Goal: Task Accomplishment & Management: Manage account settings

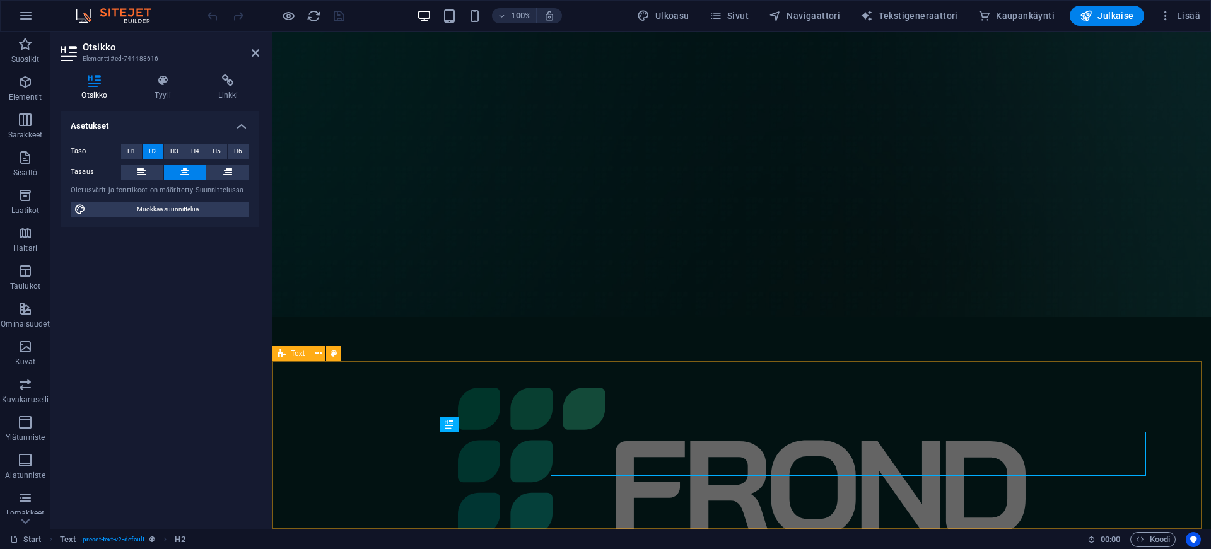
scroll to position [168, 0]
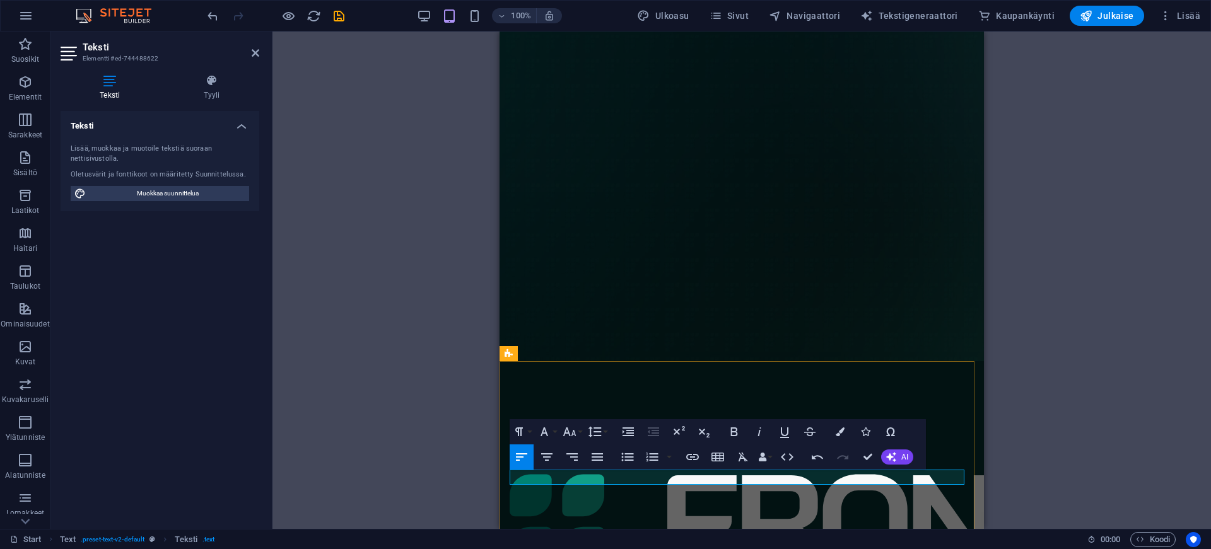
drag, startPoint x: 552, startPoint y: 477, endPoint x: 497, endPoint y: 481, distance: 55.0
click at [500, 481] on html "Skip to main content Home About me Tour Dates Releases Impressions Press Bookin…" at bounding box center [742, 365] width 484 height 1003
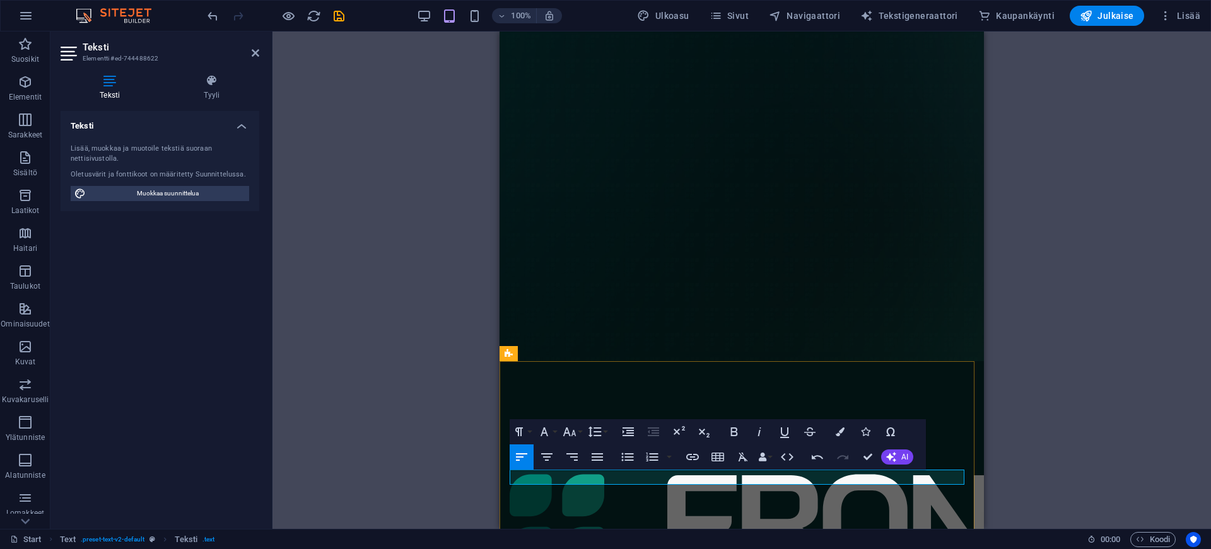
drag, startPoint x: 573, startPoint y: 476, endPoint x: 481, endPoint y: 479, distance: 92.1
click at [500, 479] on html "Skip to main content Home About me Tour Dates Releases Impressions Press Bookin…" at bounding box center [742, 365] width 484 height 1003
click at [690, 457] on icon "button" at bounding box center [692, 457] width 13 height 6
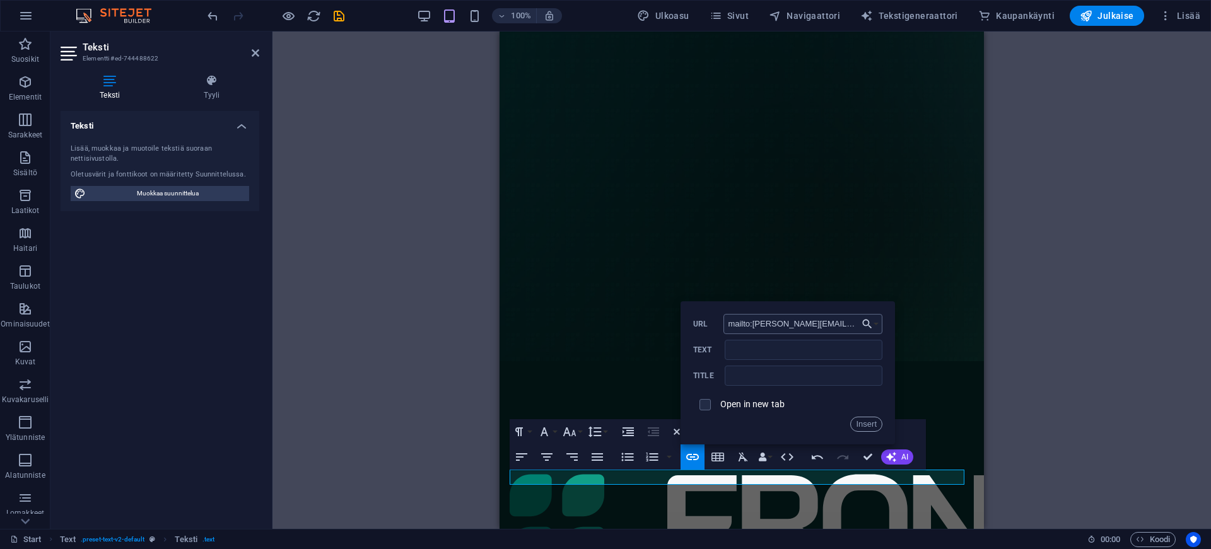
drag, startPoint x: 784, startPoint y: 324, endPoint x: 753, endPoint y: 324, distance: 30.9
click at [753, 324] on input "mailto:niko.aho@frondworks.fi" at bounding box center [803, 324] width 159 height 20
type input "mailto:info@frondworks.fi"
click at [753, 353] on input "Text" at bounding box center [804, 350] width 158 height 20
type input "[EMAIL_ADDRESS][DOMAIN_NAME]"
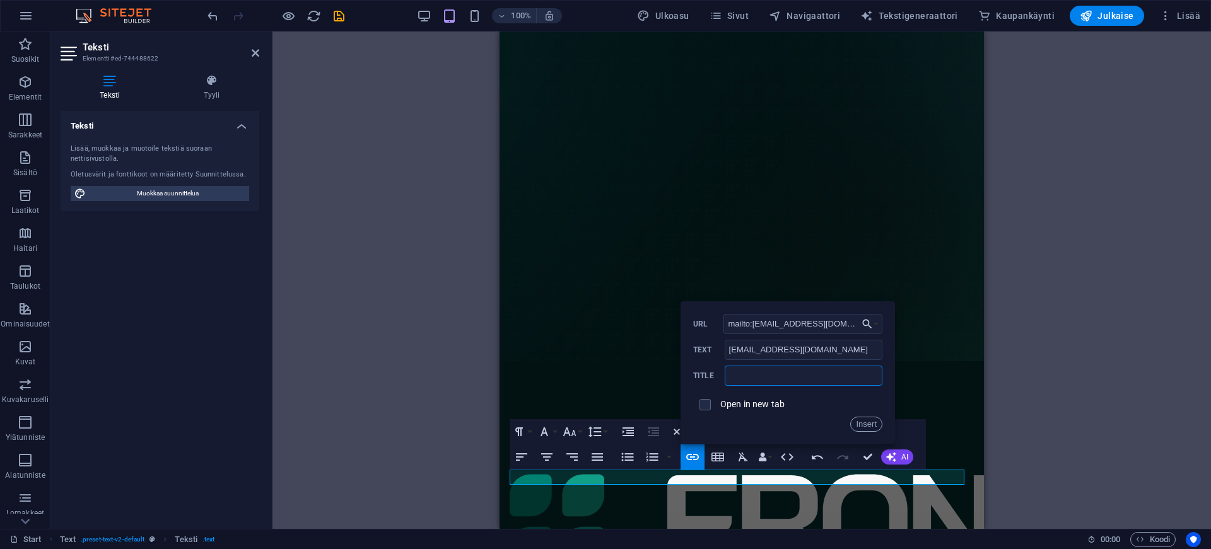
click at [795, 367] on input "text" at bounding box center [804, 376] width 158 height 20
type input "Sähköposti"
click at [858, 425] on button "Insert" at bounding box center [866, 424] width 32 height 15
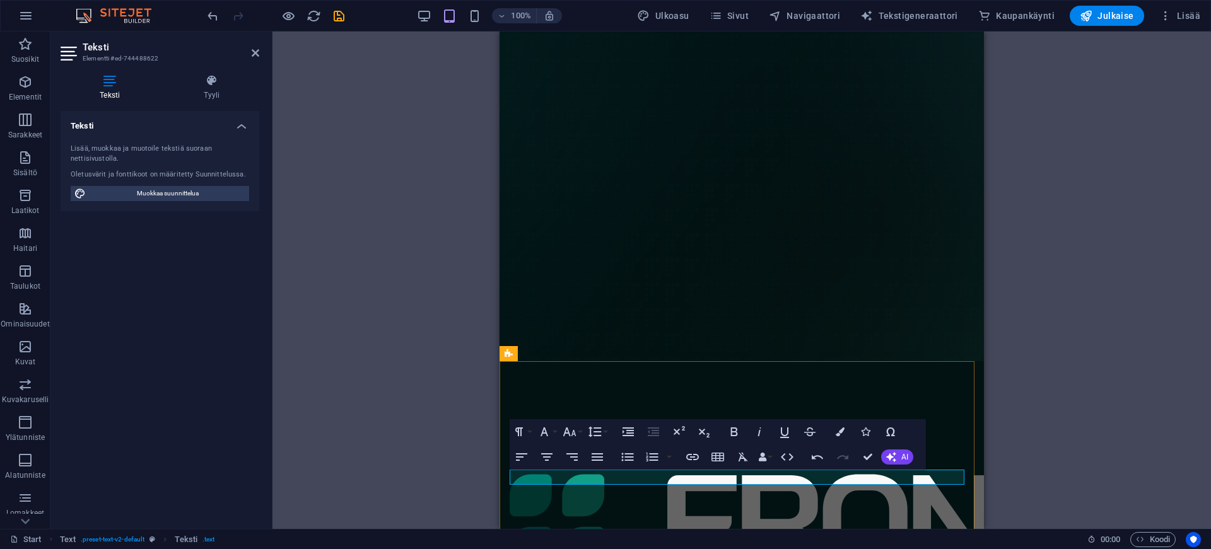
click at [546, 457] on icon "button" at bounding box center [546, 457] width 15 height 15
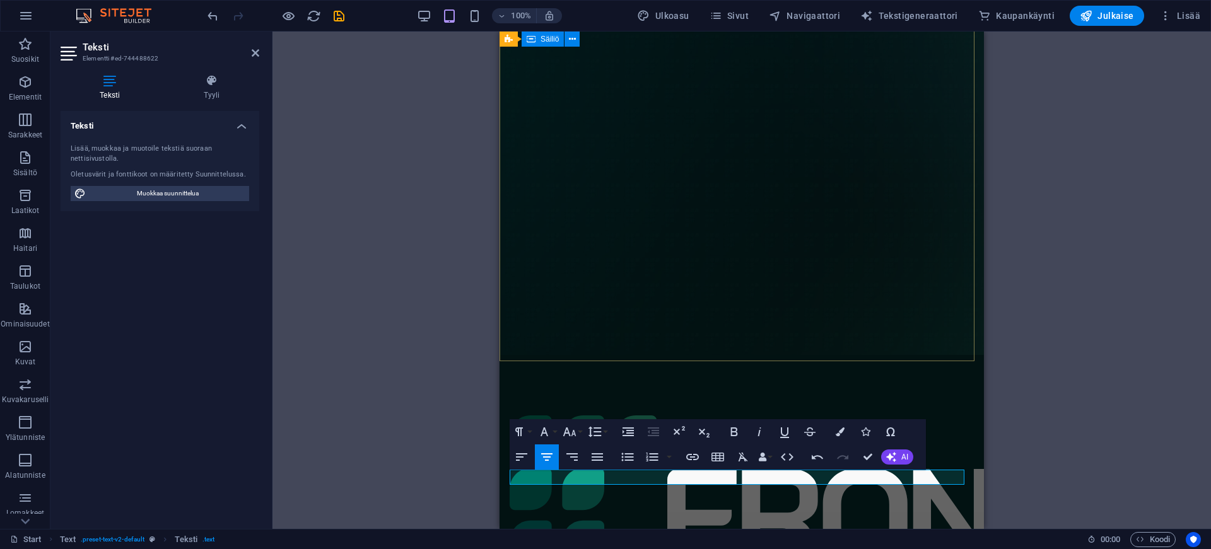
scroll to position [184, 0]
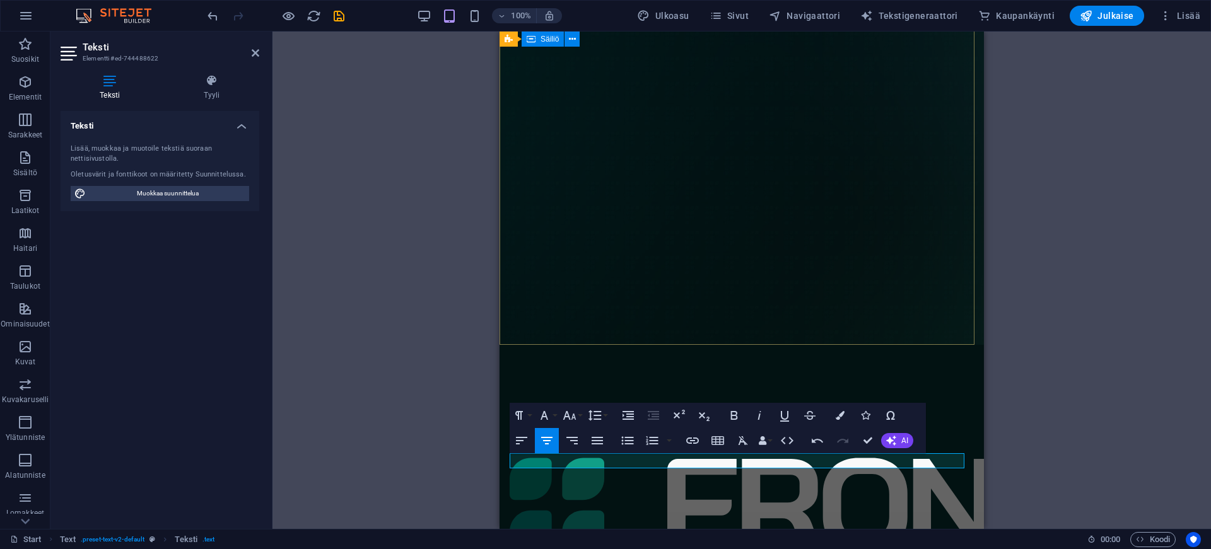
click at [759, 345] on div at bounding box center [742, 505] width 484 height 321
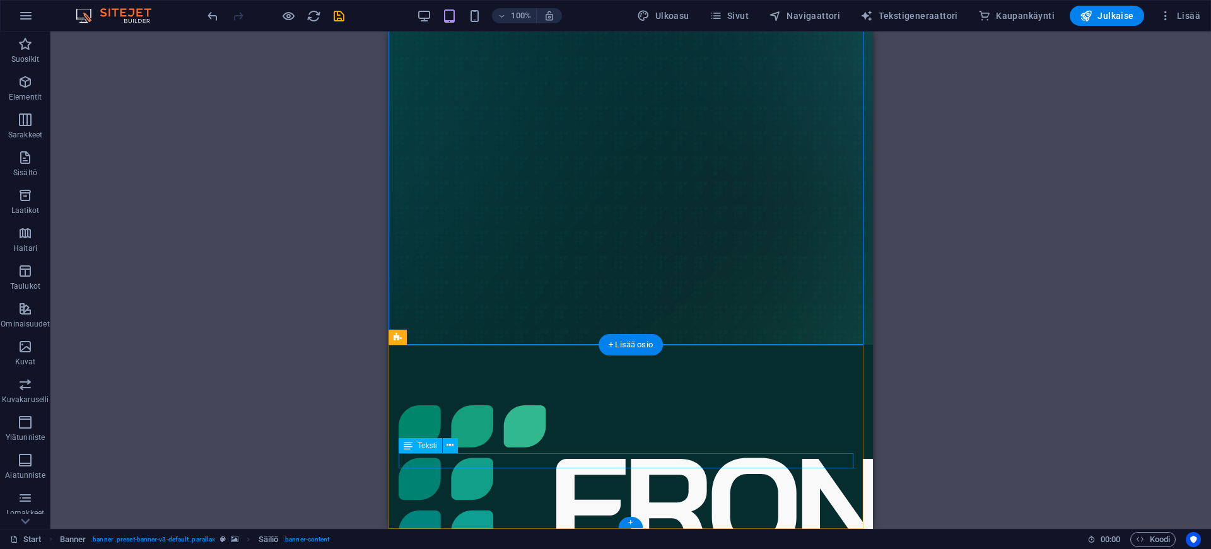
drag, startPoint x: 619, startPoint y: 461, endPoint x: 508, endPoint y: 462, distance: 111.0
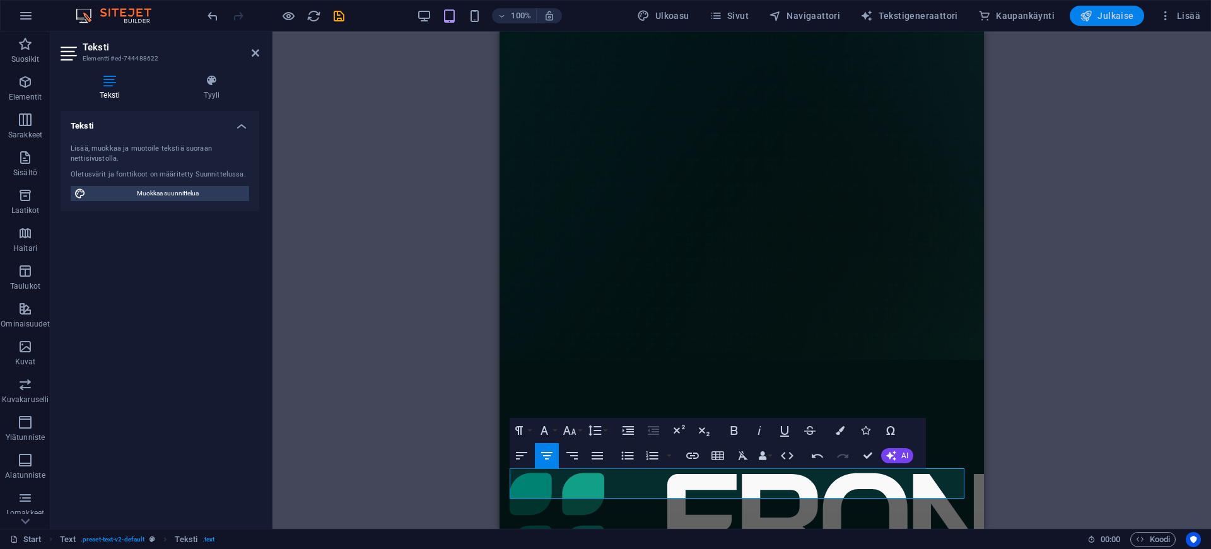
click at [1113, 17] on span "Julkaise" at bounding box center [1107, 15] width 54 height 13
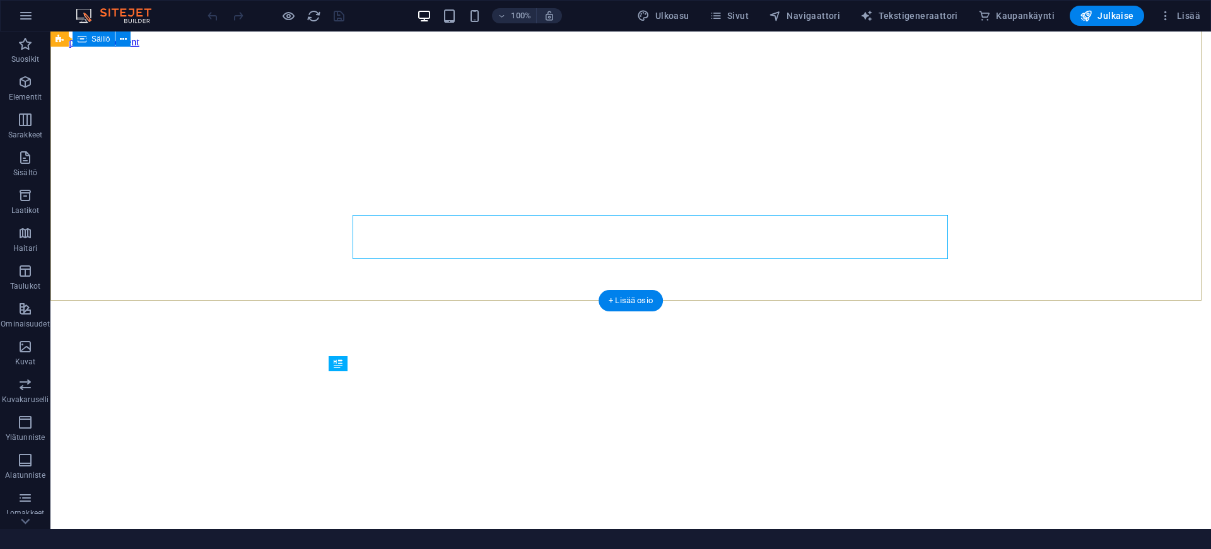
scroll to position [228, 0]
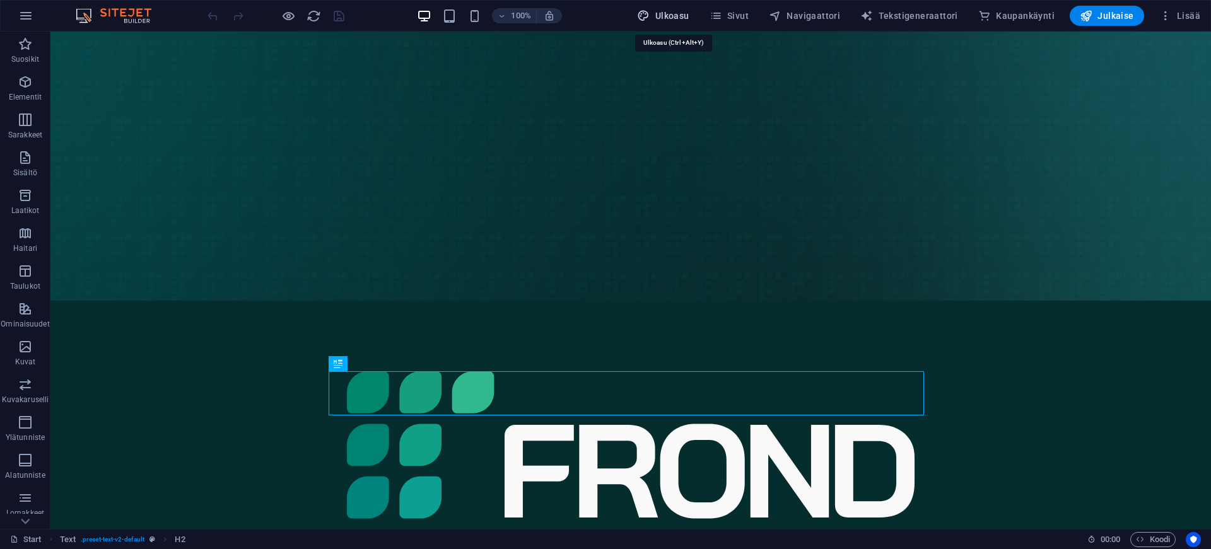
click at [674, 15] on span "Ulkoasu" at bounding box center [663, 15] width 52 height 13
select select "px"
select select "300"
select select "px"
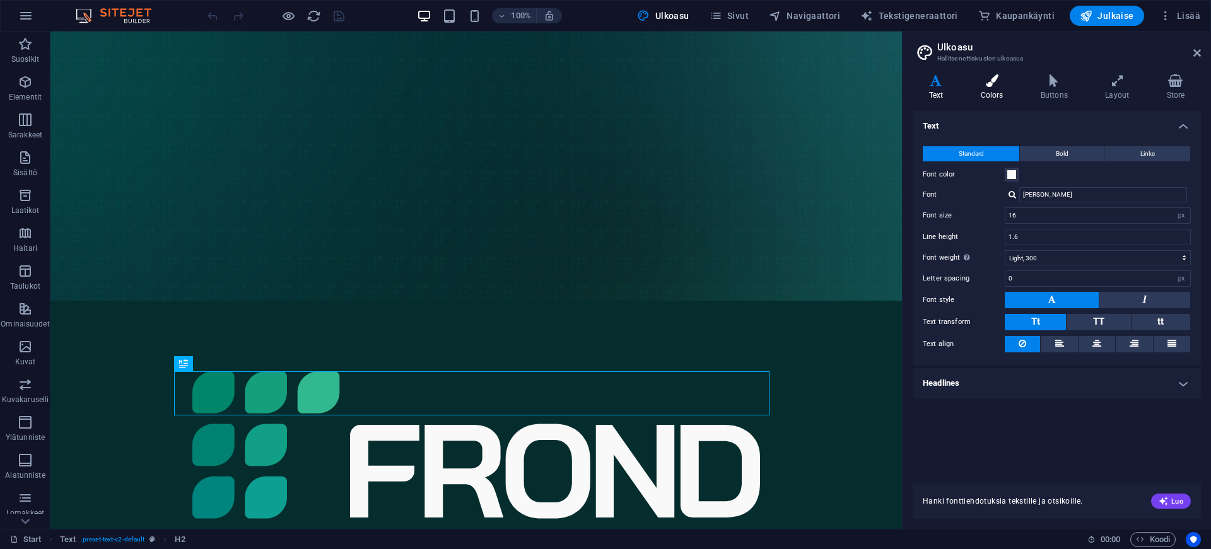
click at [1000, 91] on h4 "Colors" at bounding box center [994, 87] width 60 height 26
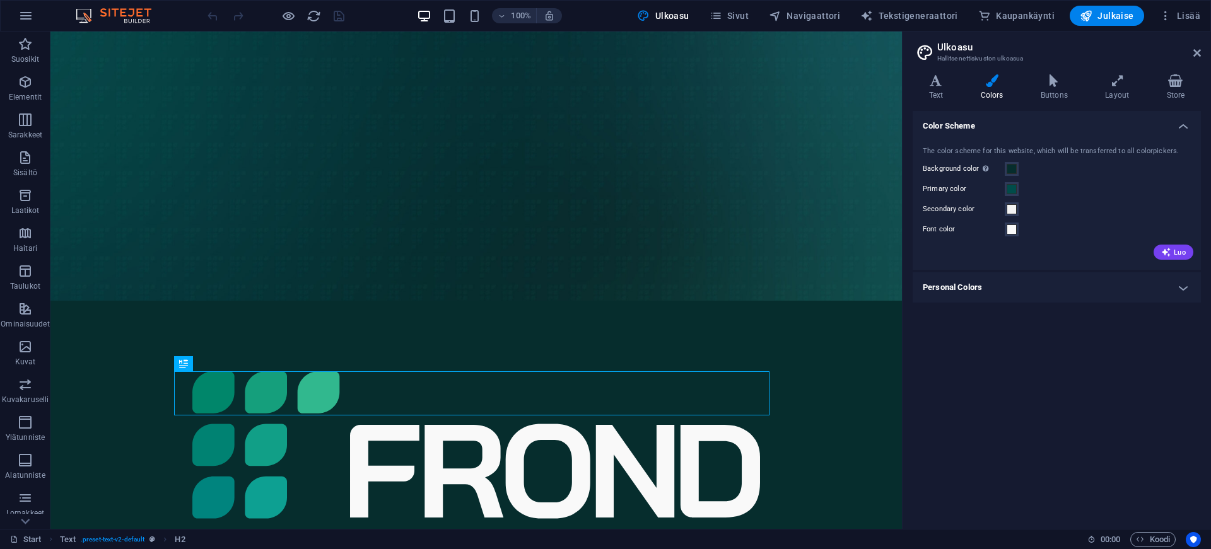
click at [1087, 291] on h4 "Personal Colors" at bounding box center [1057, 288] width 288 height 30
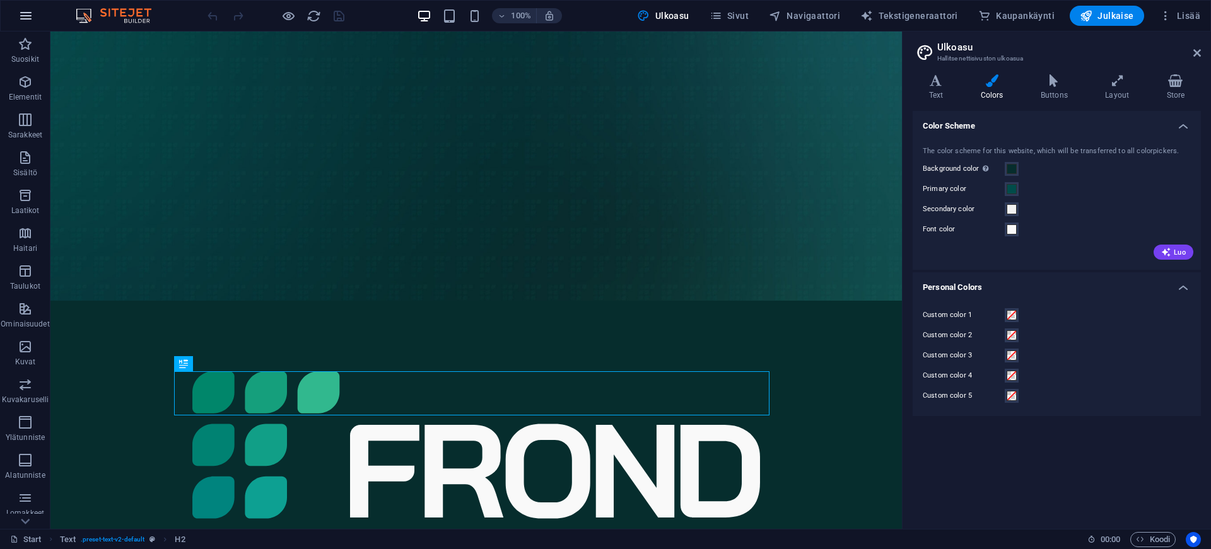
click at [26, 16] on icon "button" at bounding box center [25, 15] width 15 height 15
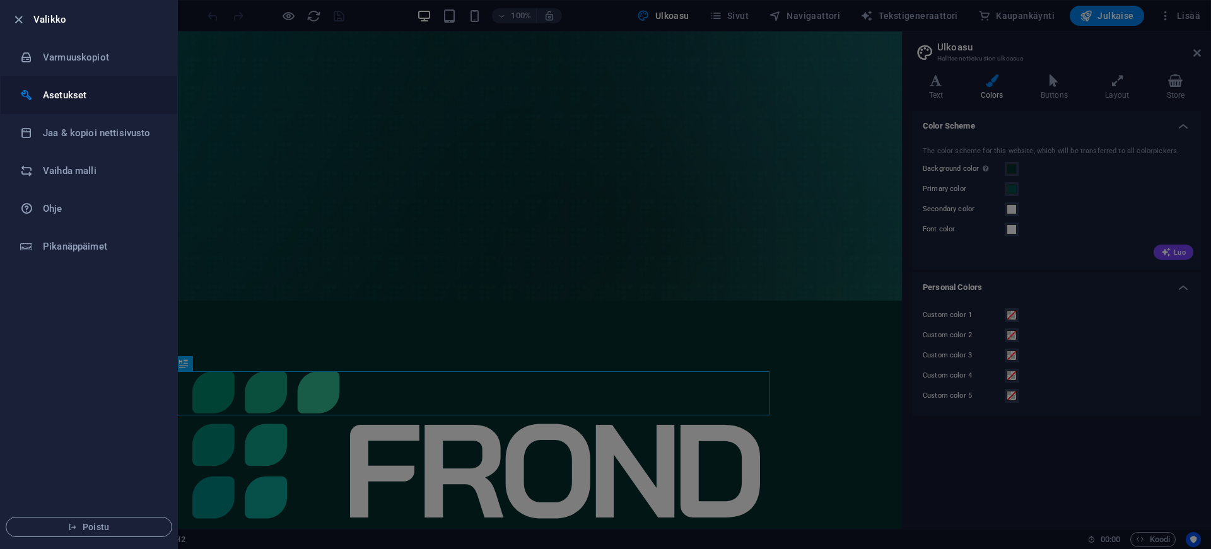
click at [66, 102] on h6 "Asetukset" at bounding box center [101, 95] width 117 height 15
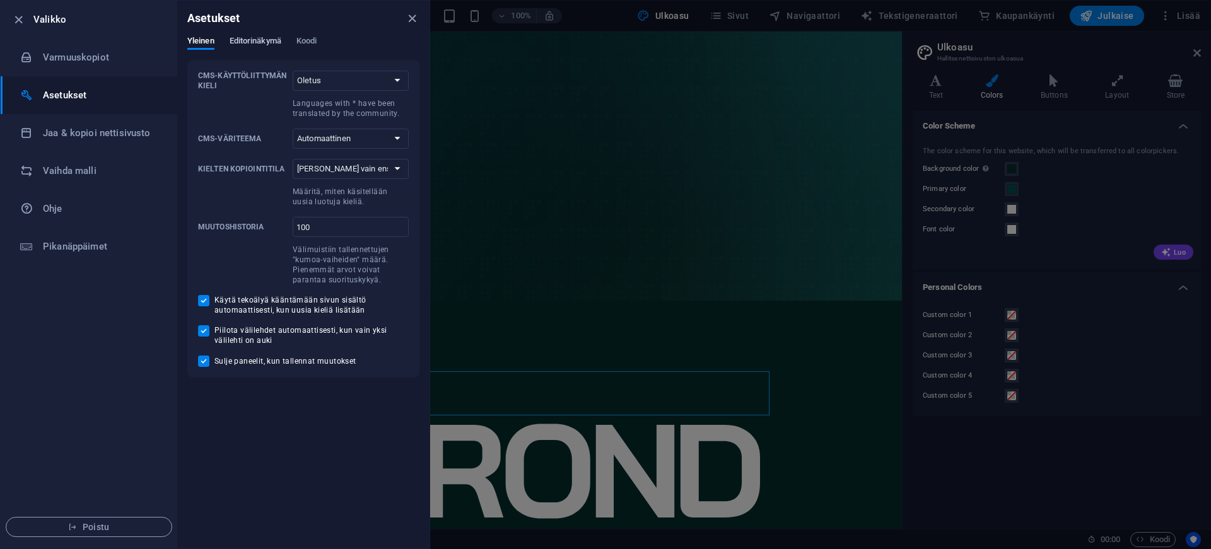
click at [250, 39] on span "Editorinäkymä" at bounding box center [256, 42] width 52 height 18
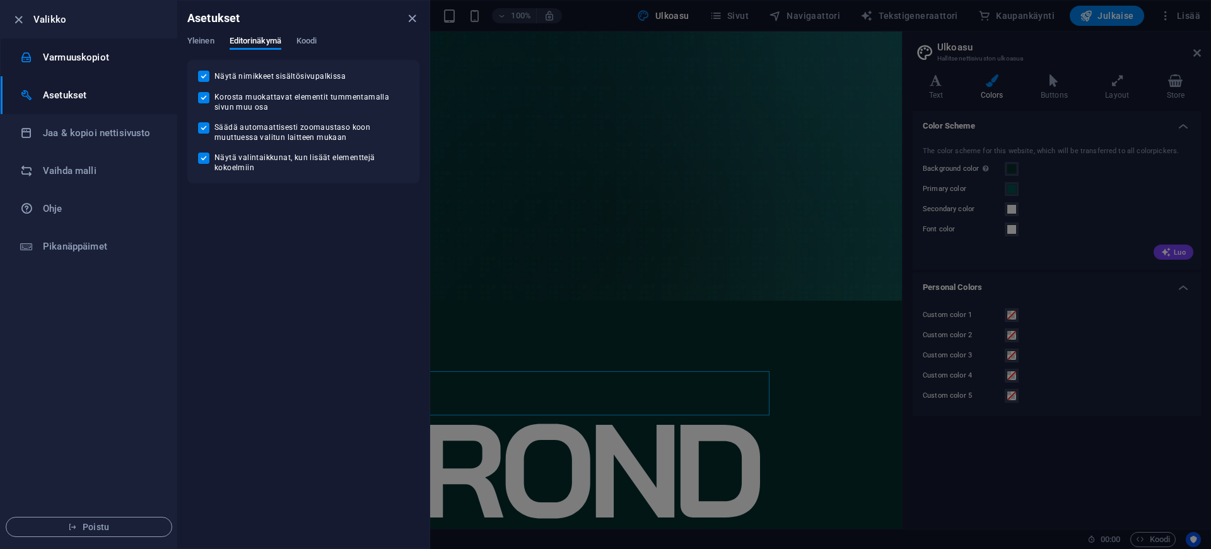
click at [77, 62] on h6 "Varmuuskopiot" at bounding box center [101, 57] width 117 height 15
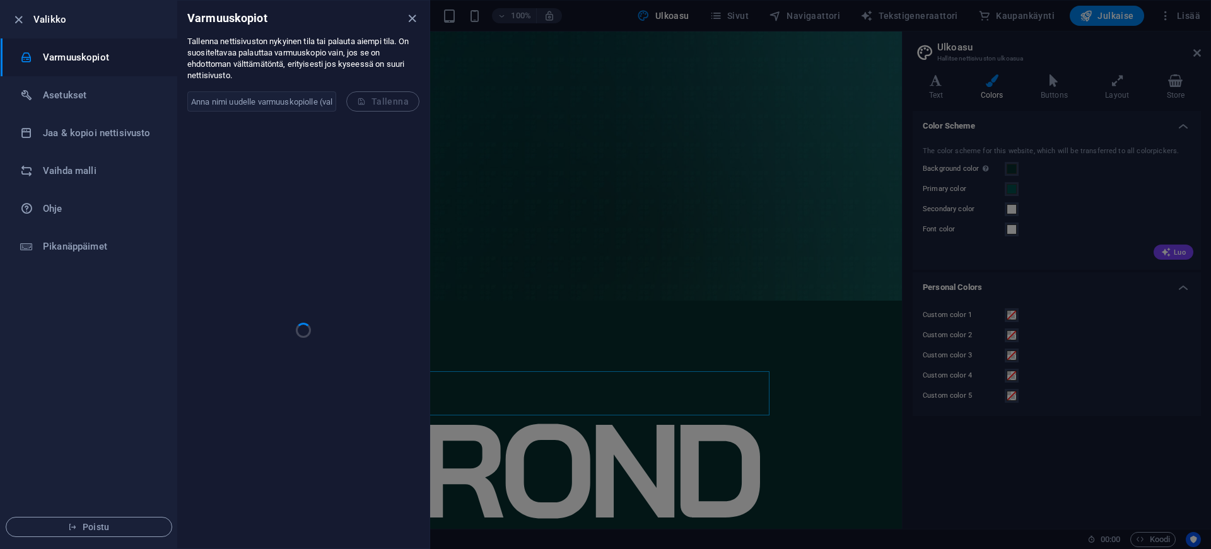
click at [56, 24] on h6 "Valikko" at bounding box center [100, 19] width 134 height 15
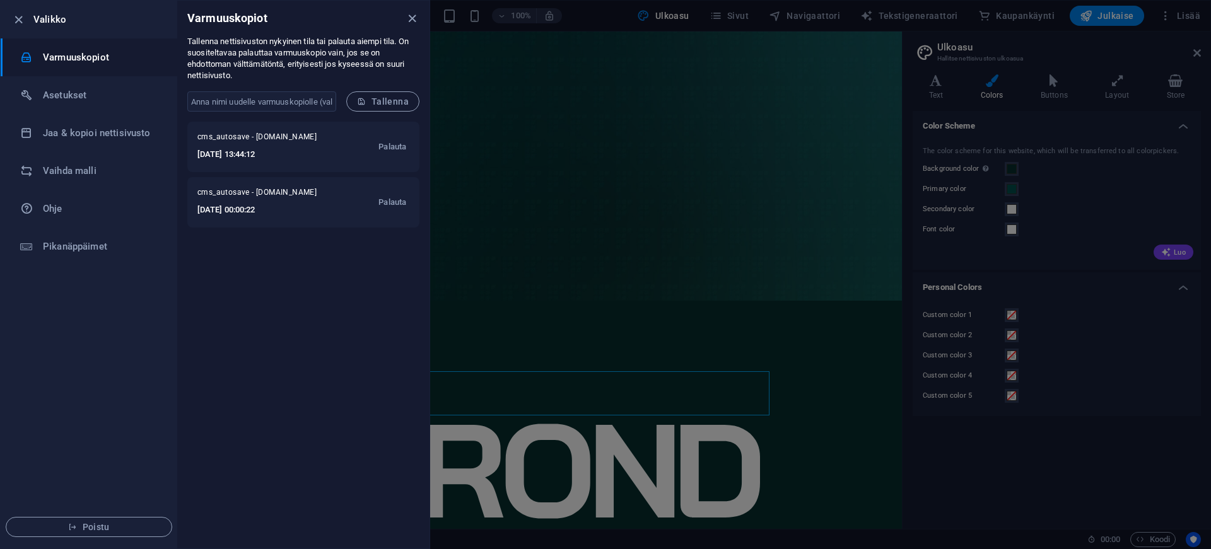
click at [45, 15] on h6 "Valikko" at bounding box center [100, 19] width 134 height 15
click at [411, 23] on icon "close" at bounding box center [412, 18] width 15 height 15
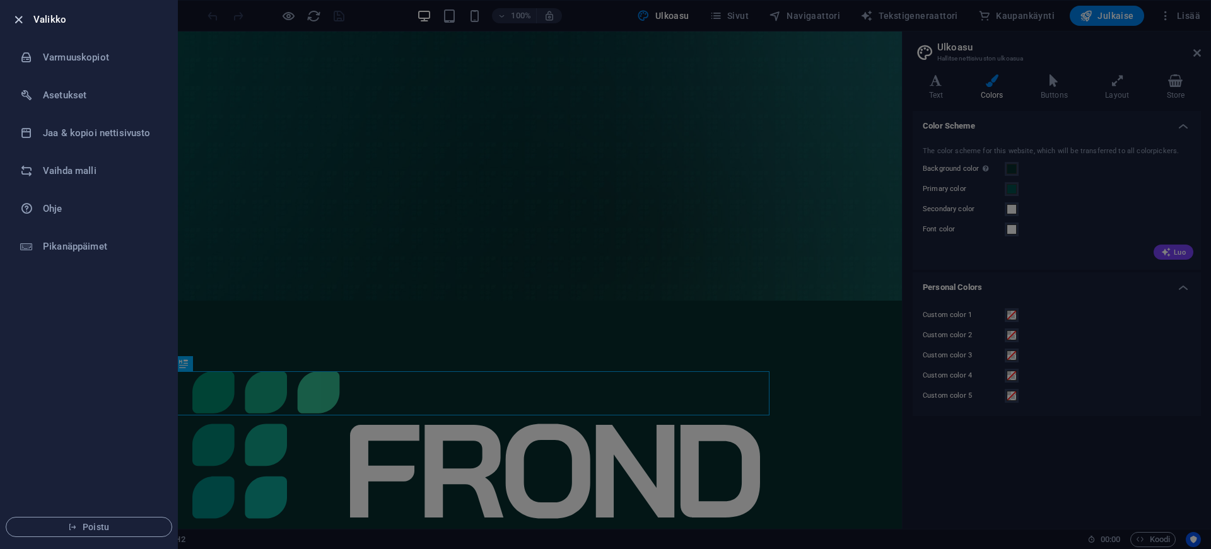
click at [15, 19] on icon "button" at bounding box center [18, 20] width 15 height 15
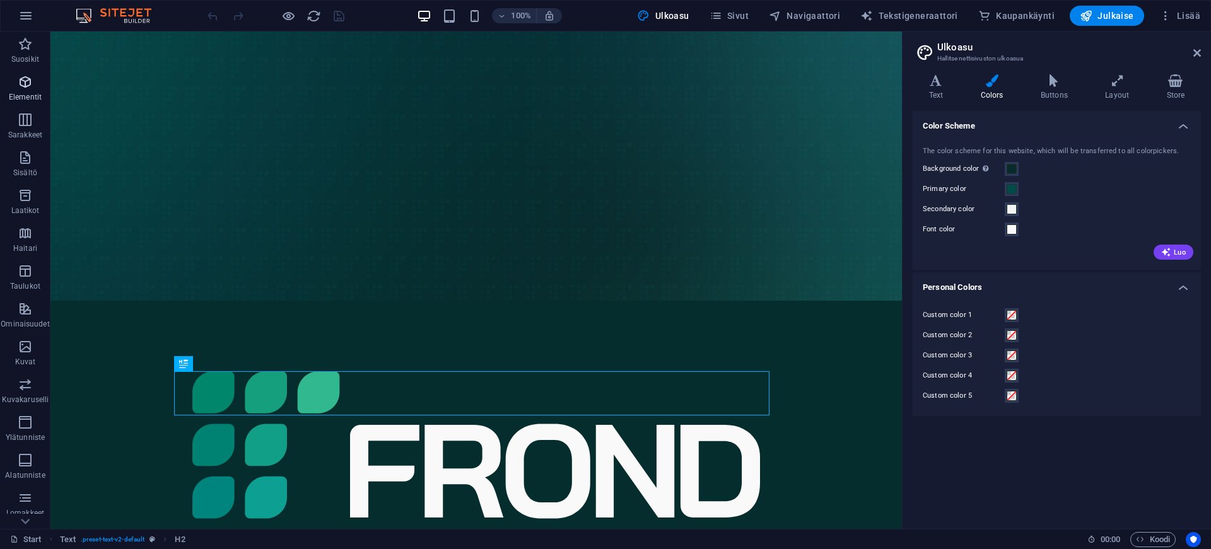
click at [22, 76] on icon "button" at bounding box center [25, 81] width 15 height 15
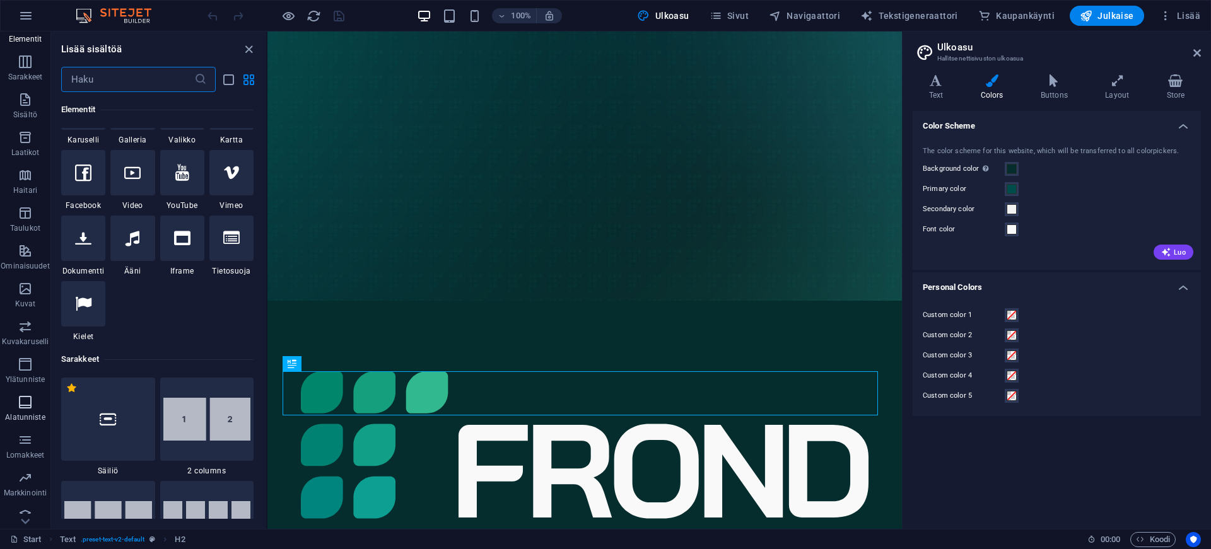
scroll to position [108, 0]
click at [26, 356] on icon "button" at bounding box center [25, 352] width 15 height 15
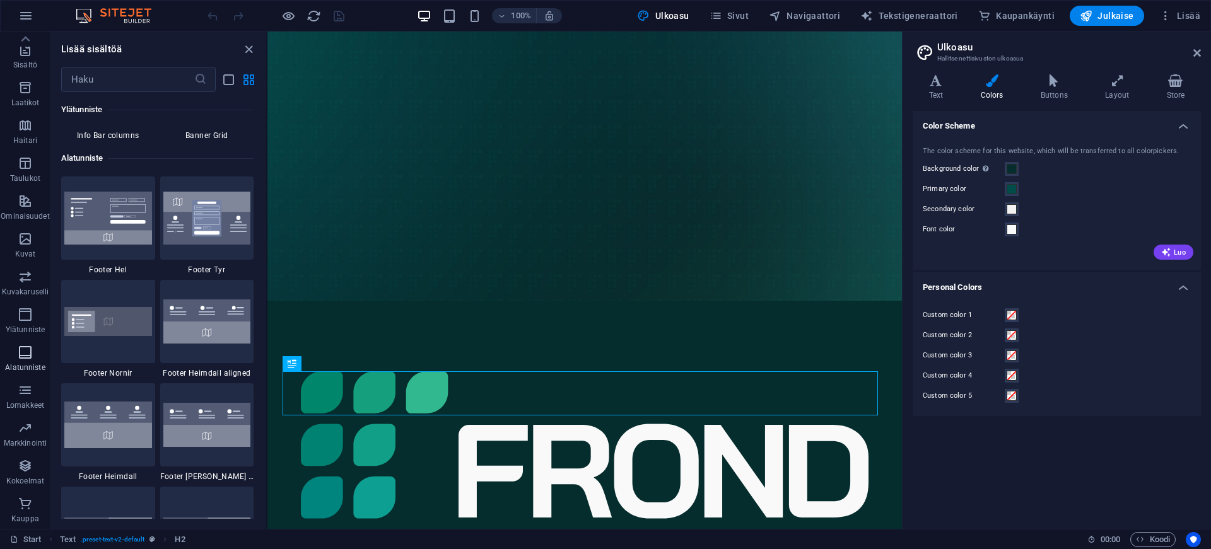
scroll to position [8351, 0]
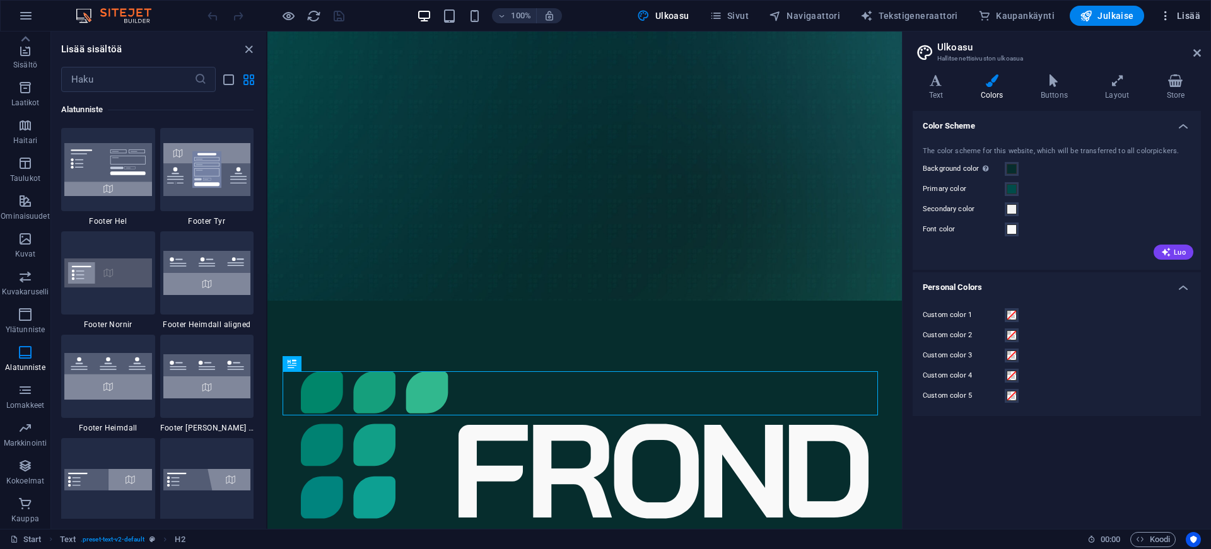
click at [1181, 12] on span "Lisää" at bounding box center [1179, 15] width 41 height 13
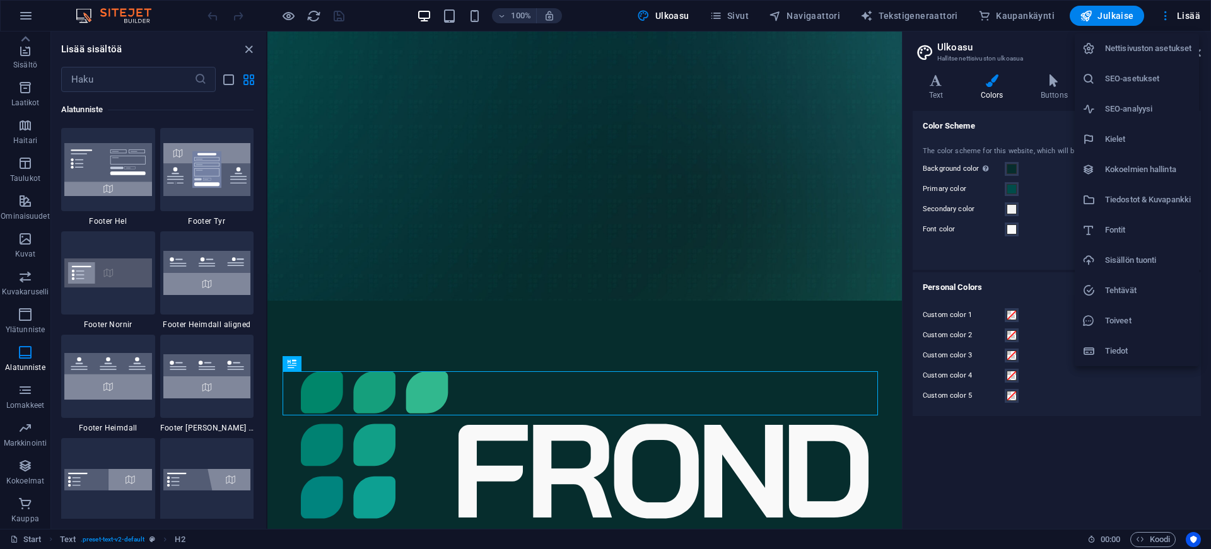
click at [1125, 59] on li "Nettisivuston asetukset" at bounding box center [1137, 48] width 124 height 30
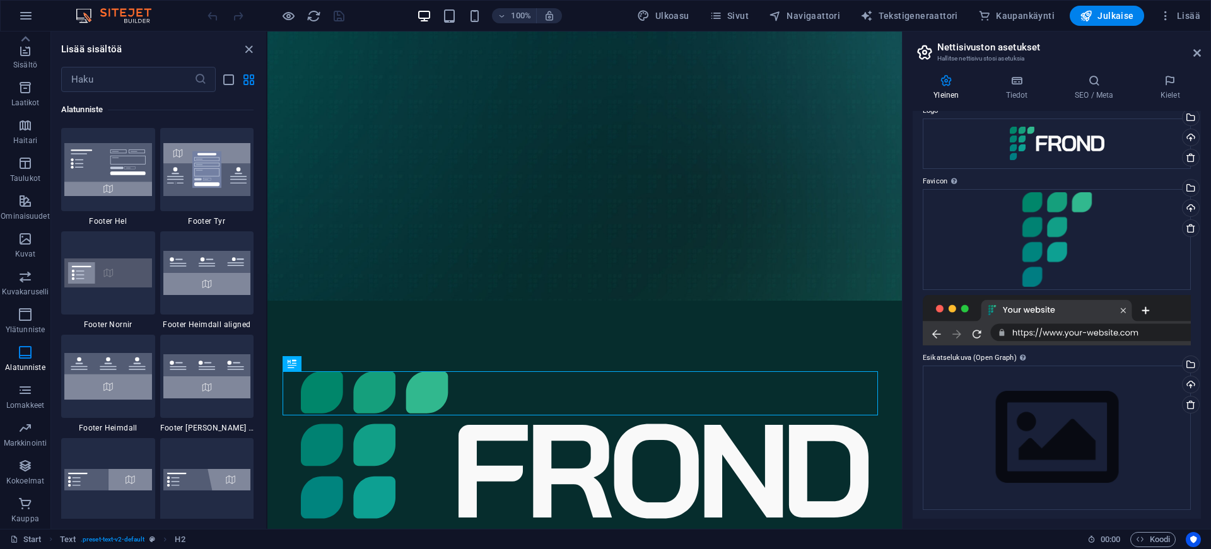
scroll to position [54, 0]
click at [1014, 90] on h4 "Tiedot" at bounding box center [1019, 87] width 69 height 26
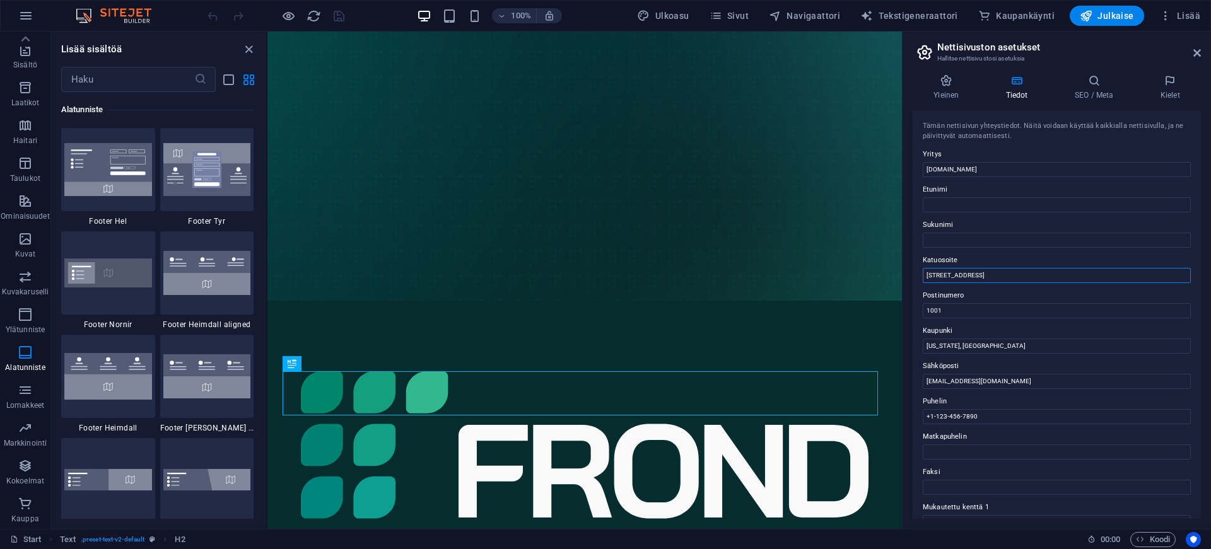
drag, startPoint x: 972, startPoint y: 271, endPoint x: 906, endPoint y: 279, distance: 66.1
click at [906, 279] on div "Yleinen Tiedot SEO / Meta Kielet Nettisivun nimi [DOMAIN_NAME] Logo Vedä tiedos…" at bounding box center [1057, 296] width 308 height 465
drag, startPoint x: 1222, startPoint y: 344, endPoint x: 877, endPoint y: 327, distance: 345.5
drag, startPoint x: 944, startPoint y: 310, endPoint x: 923, endPoint y: 310, distance: 21.4
click at [923, 310] on input "1001" at bounding box center [1057, 310] width 268 height 15
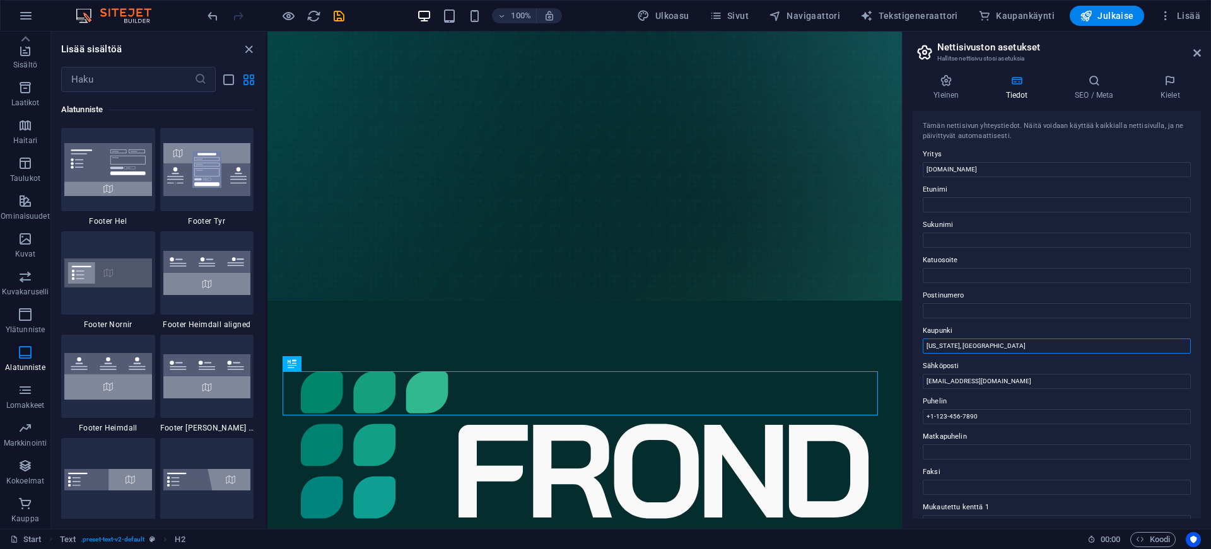
drag, startPoint x: 975, startPoint y: 344, endPoint x: 925, endPoint y: 346, distance: 49.9
click at [925, 346] on input "[US_STATE], [GEOGRAPHIC_DATA]" at bounding box center [1057, 346] width 268 height 15
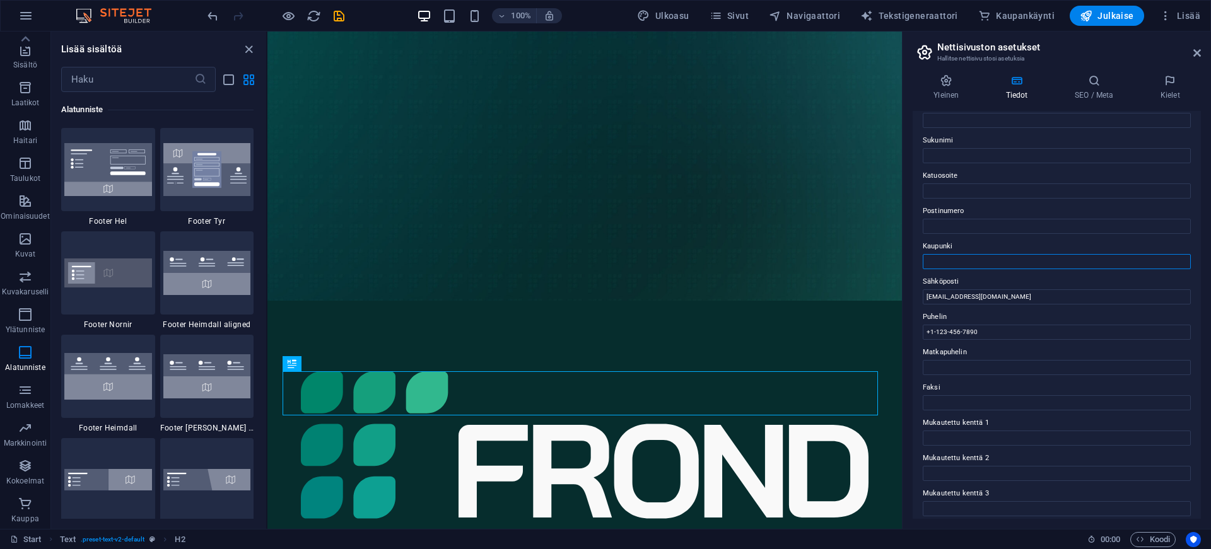
scroll to position [97, 0]
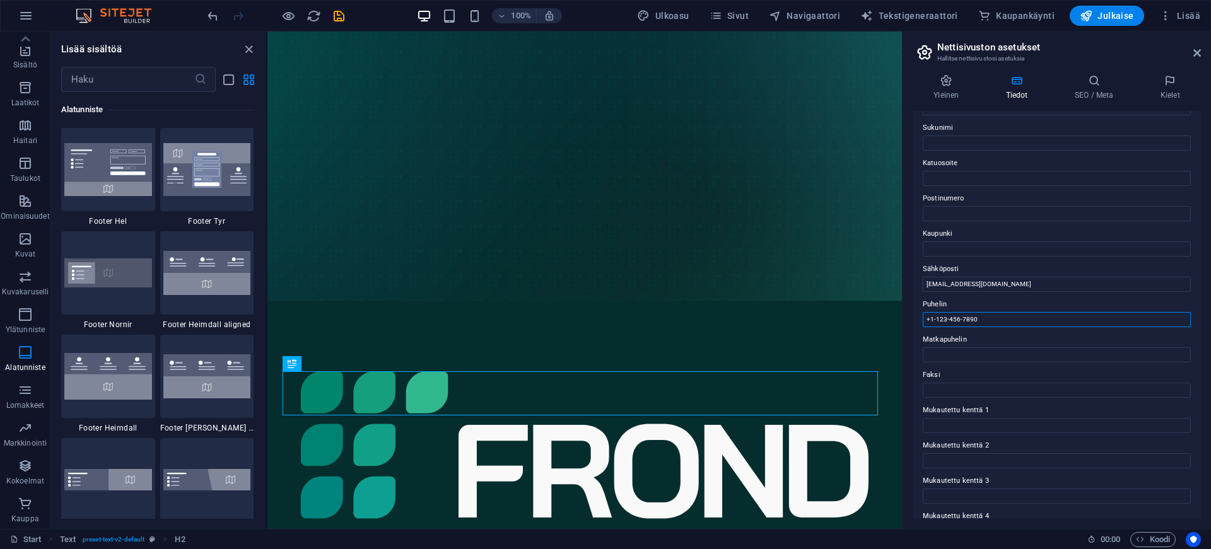
drag, startPoint x: 990, startPoint y: 317, endPoint x: 929, endPoint y: 325, distance: 61.2
click at [929, 325] on input "+1-123-456-7890" at bounding box center [1057, 319] width 268 height 15
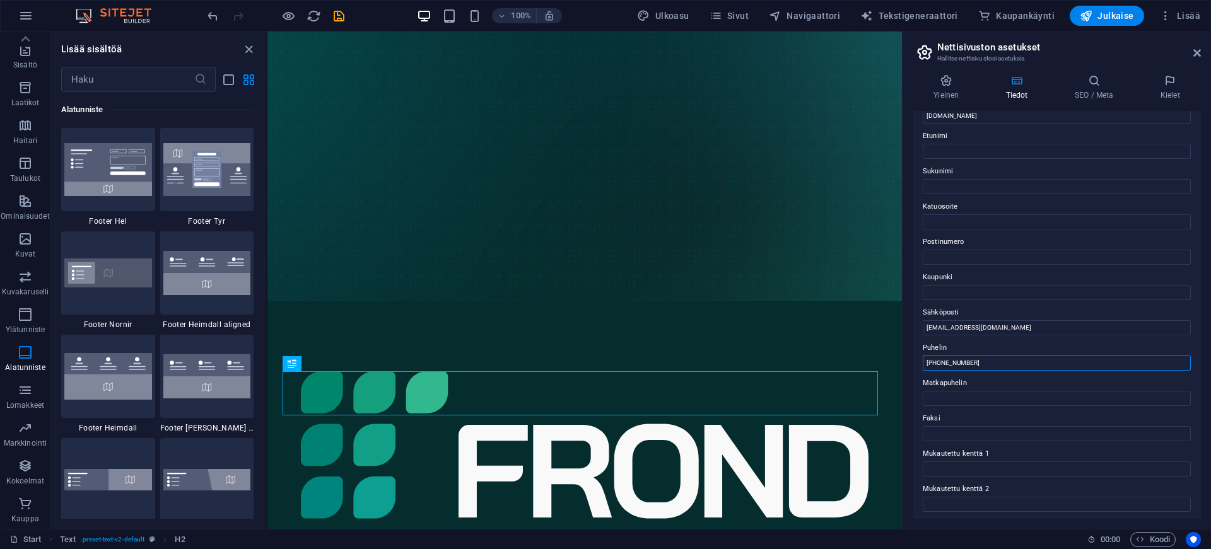
scroll to position [49, 0]
type input "[PHONE_NUMBER]"
click at [1148, 538] on span "Koodi" at bounding box center [1153, 539] width 34 height 15
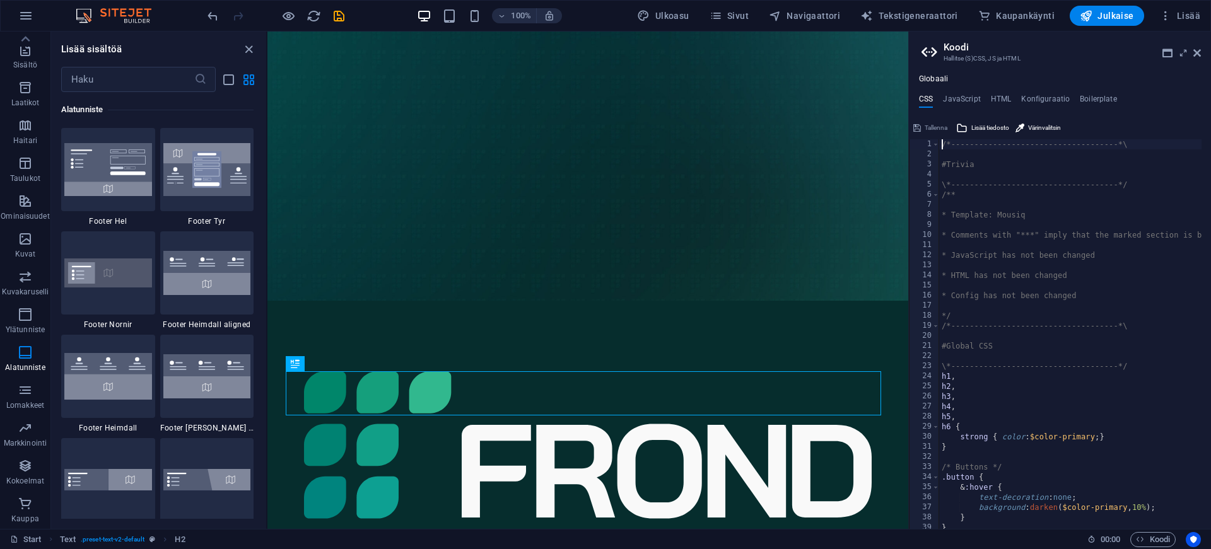
scroll to position [0, 0]
click at [991, 96] on h4 "HTML" at bounding box center [1001, 102] width 21 height 14
type textarea "<a href="#main-content" class="wv-link-content button">Skip to main content</a>"
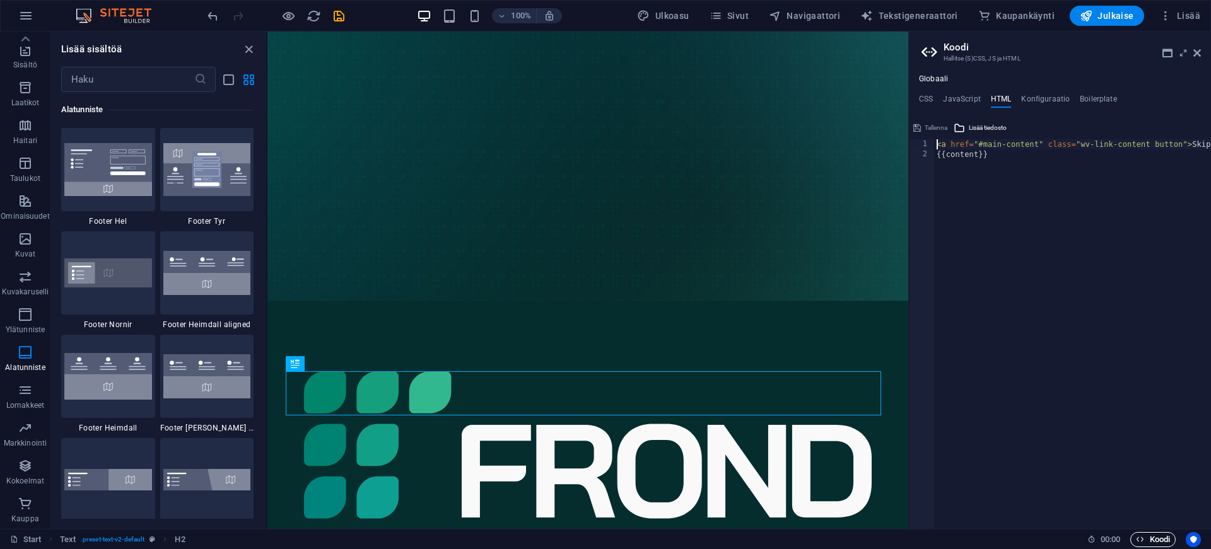
click at [1167, 539] on span "Koodi" at bounding box center [1153, 539] width 34 height 15
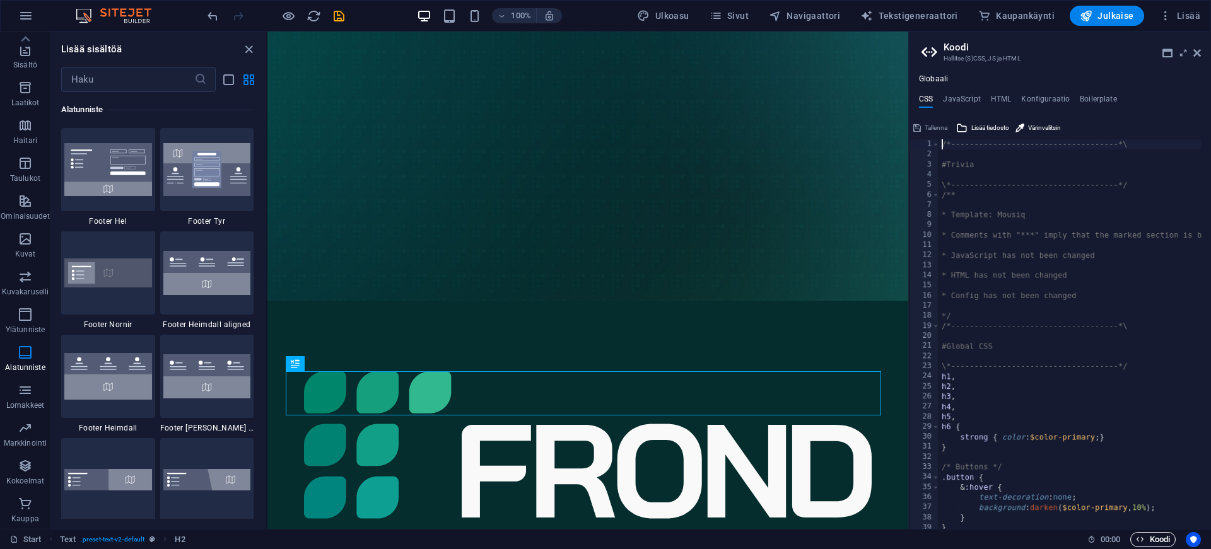
click at [1167, 539] on span "Koodi" at bounding box center [1153, 539] width 34 height 15
click at [1196, 50] on icon at bounding box center [1197, 53] width 8 height 10
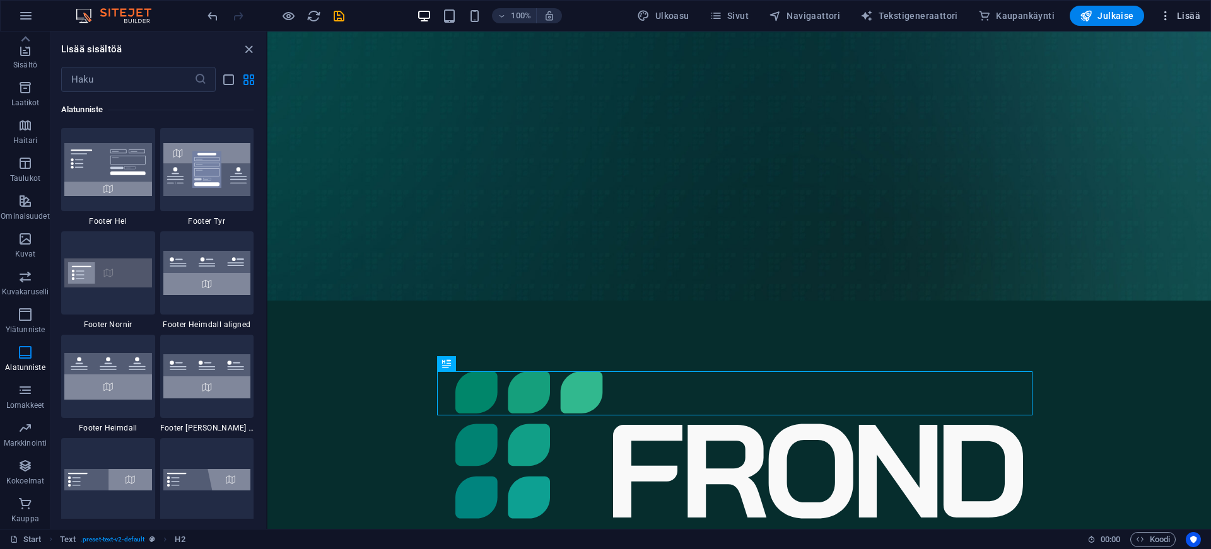
click at [1165, 21] on icon "button" at bounding box center [1165, 15] width 13 height 13
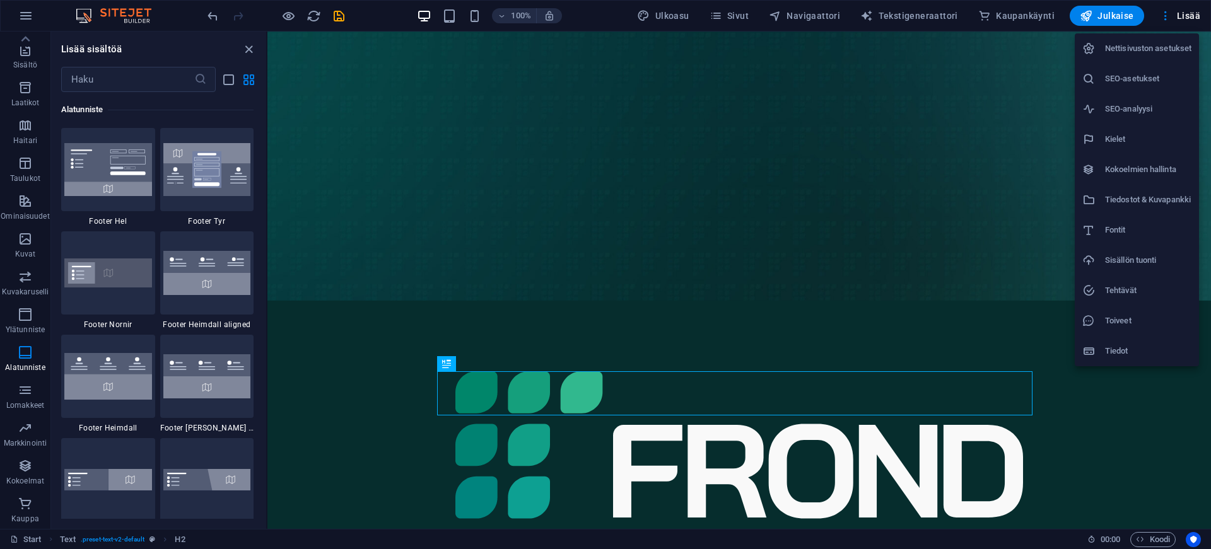
click at [1138, 49] on h6 "Nettisivuston asetukset" at bounding box center [1148, 48] width 86 height 15
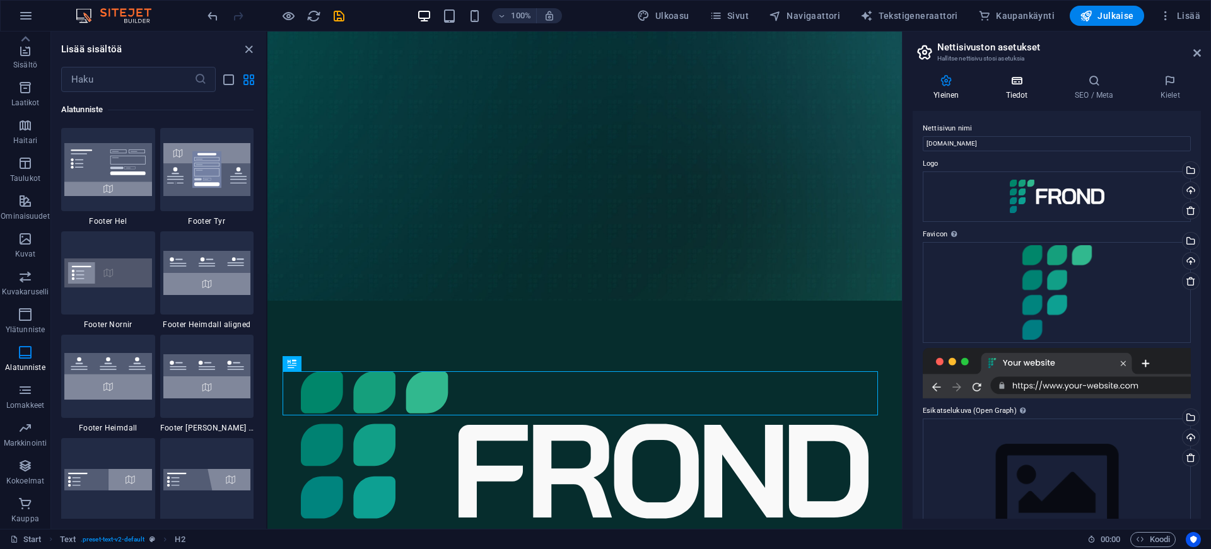
click at [1027, 76] on icon at bounding box center [1017, 80] width 64 height 13
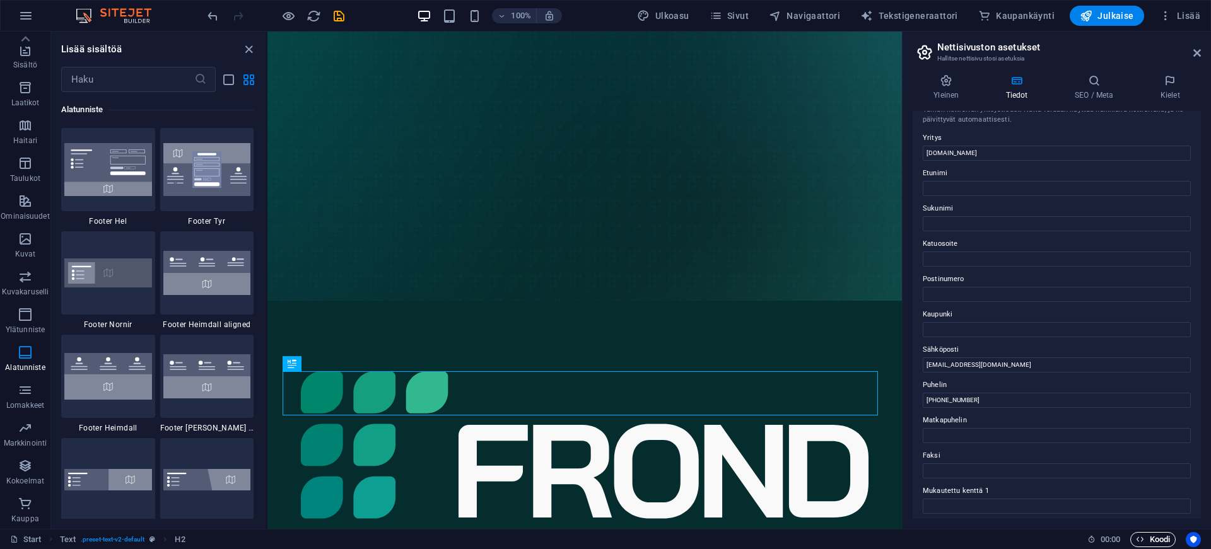
scroll to position [25, 0]
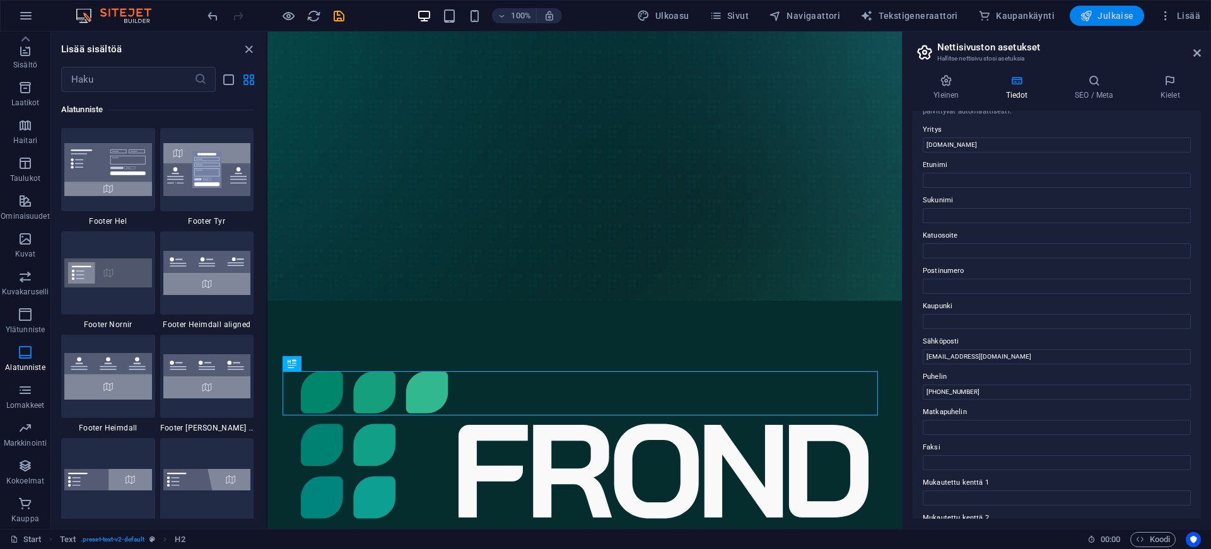
click at [1132, 23] on button "Julkaise" at bounding box center [1107, 16] width 74 height 20
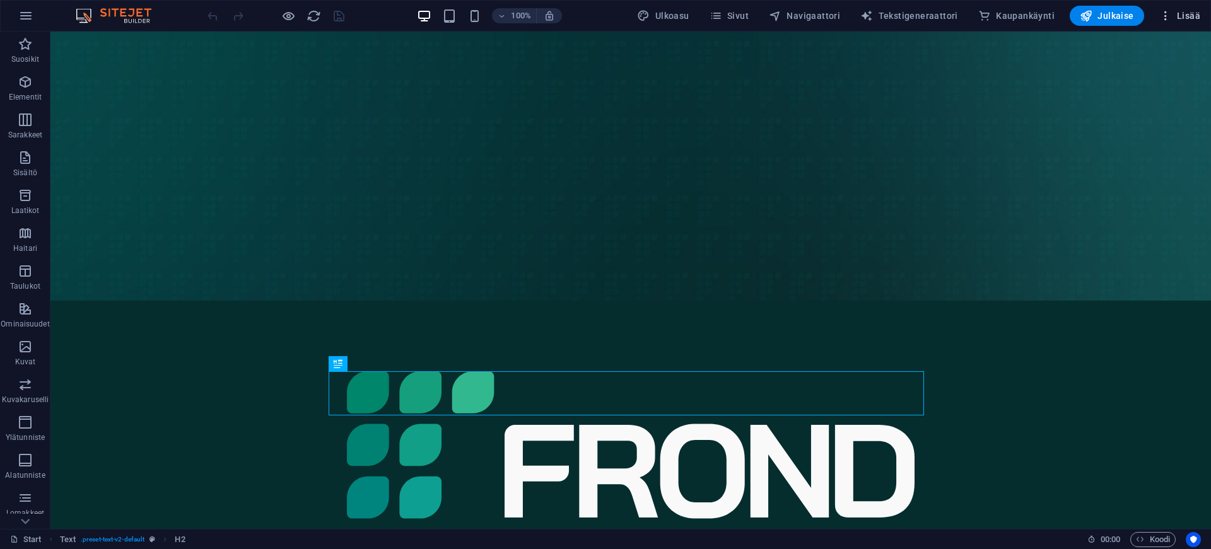
click at [1189, 23] on button "Lisää" at bounding box center [1179, 16] width 51 height 20
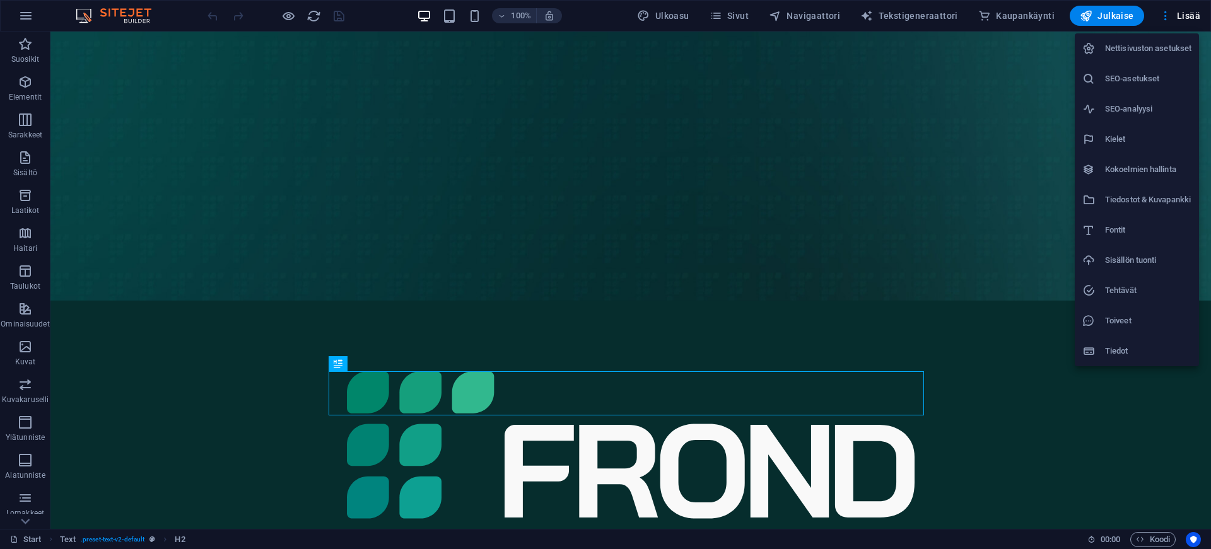
click at [1140, 53] on h6 "Nettisivuston asetukset" at bounding box center [1148, 48] width 86 height 15
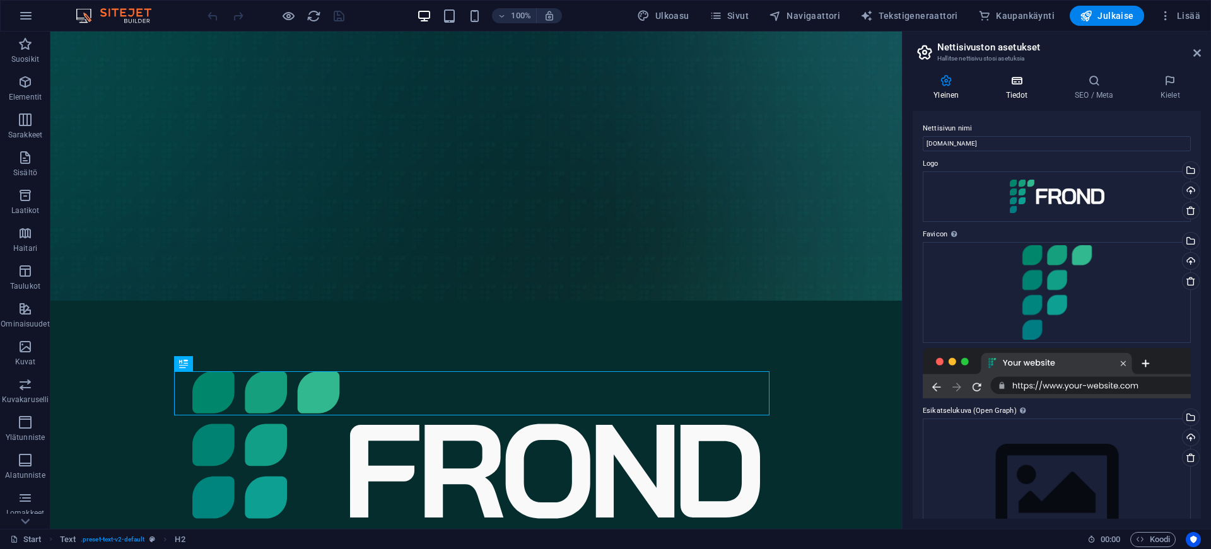
click at [1017, 89] on h4 "Tiedot" at bounding box center [1019, 87] width 69 height 26
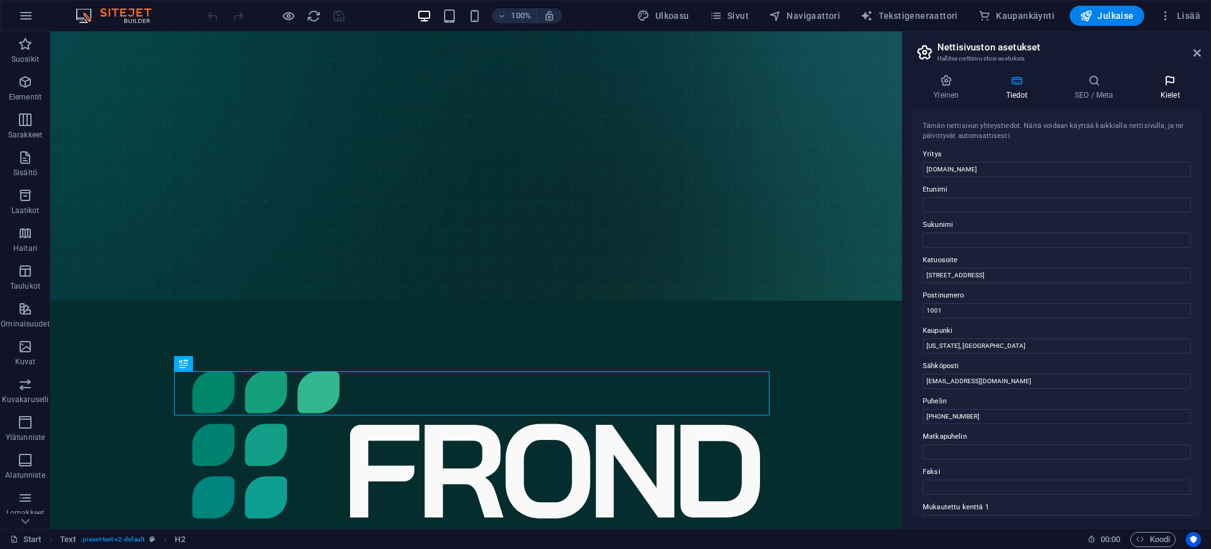
click at [1169, 85] on icon at bounding box center [1170, 80] width 61 height 13
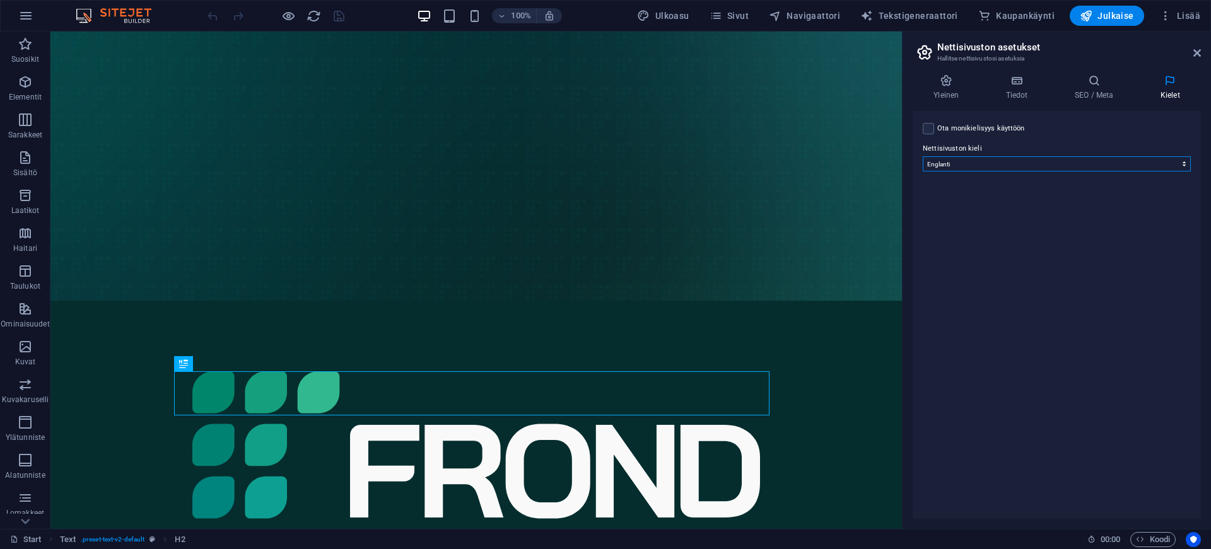
click at [1081, 167] on select "Abkhazian Afar Afrikaans Akan Albanian Amharic Arabic Aragonese Armenian Assame…" at bounding box center [1057, 163] width 268 height 15
select select "48"
click at [923, 156] on select "Abkhazian Afar Afrikaans Akan Albanian Amharic Arabic Aragonese Armenian Assame…" at bounding box center [1057, 163] width 268 height 15
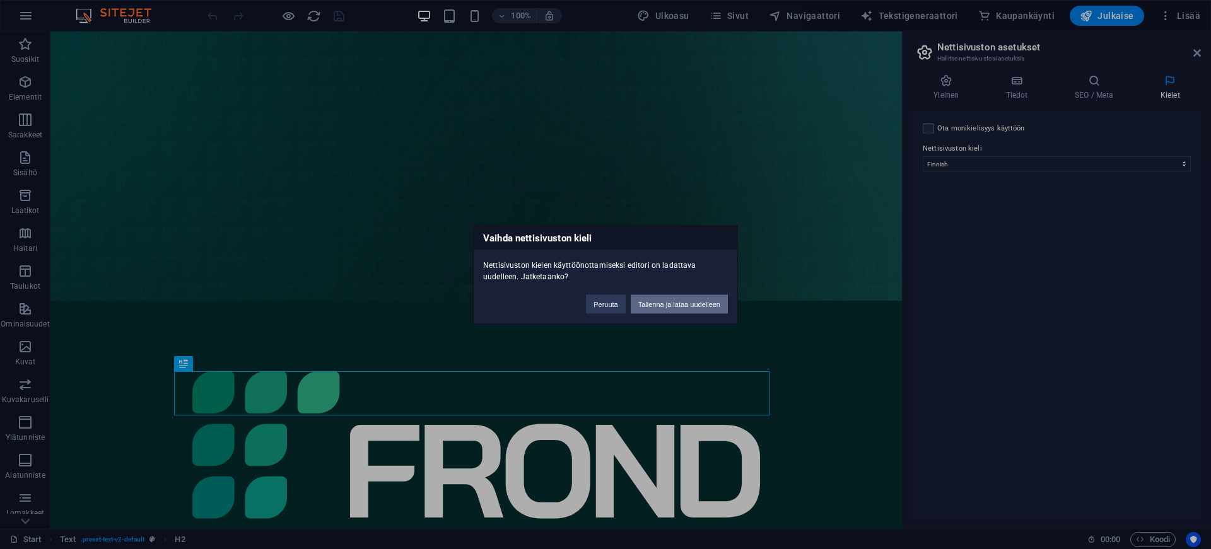
click at [647, 305] on button "Tallenna ja lataa uudelleen" at bounding box center [679, 304] width 97 height 19
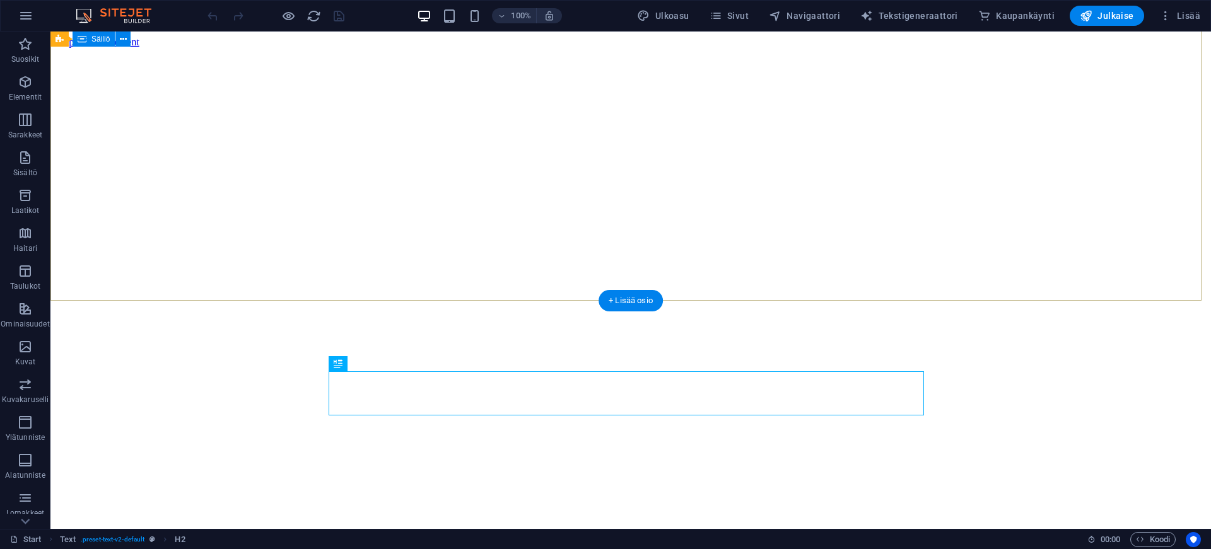
scroll to position [228, 0]
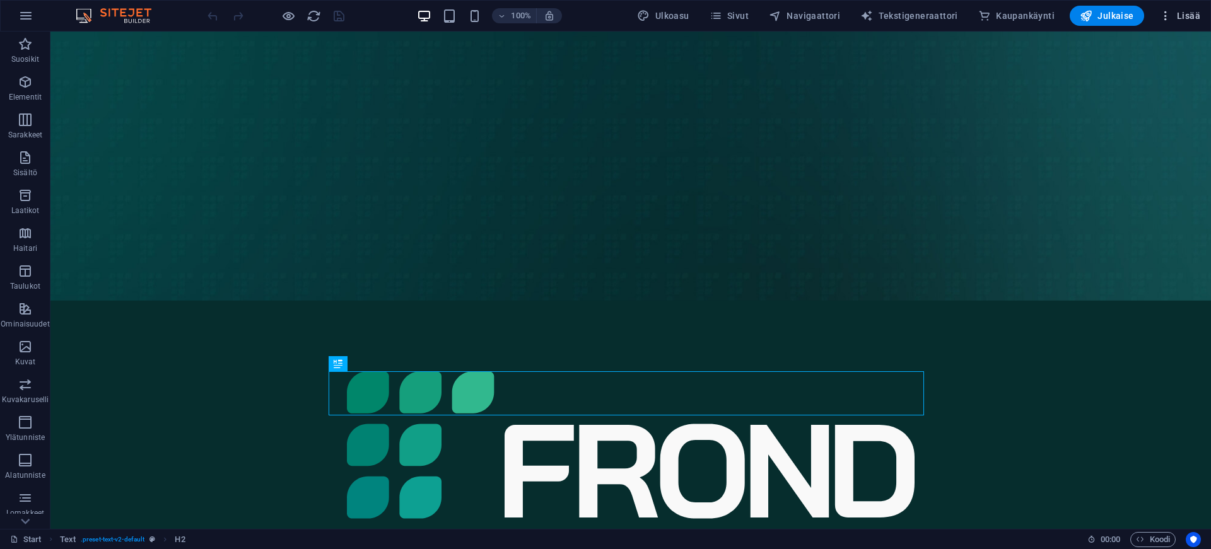
click at [1190, 13] on span "Lisää" at bounding box center [1179, 15] width 41 height 13
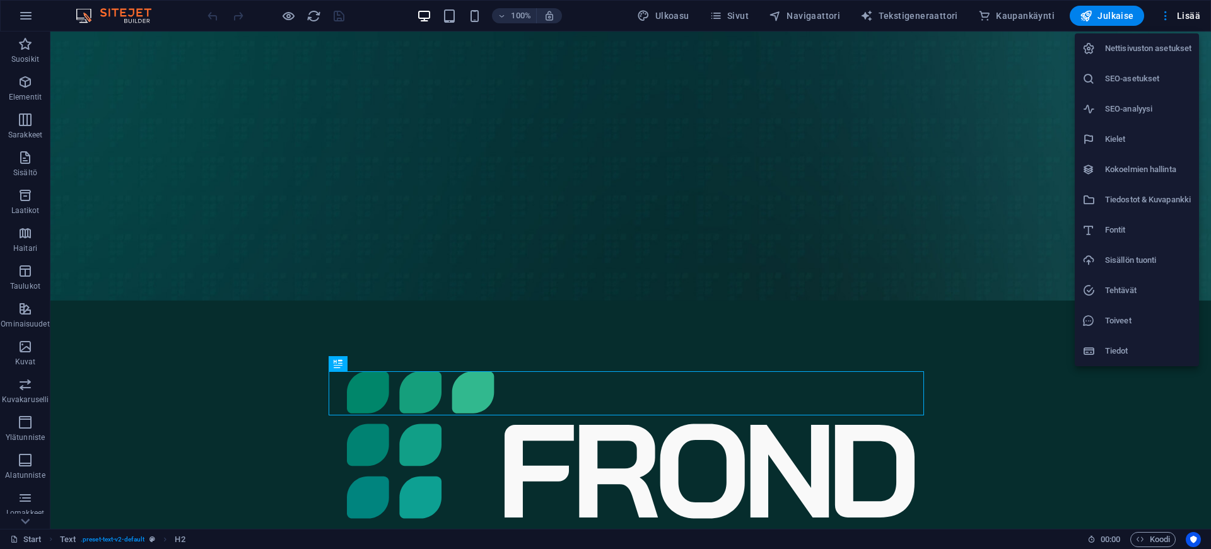
click at [1135, 51] on h6 "Nettisivuston asetukset" at bounding box center [1148, 48] width 86 height 15
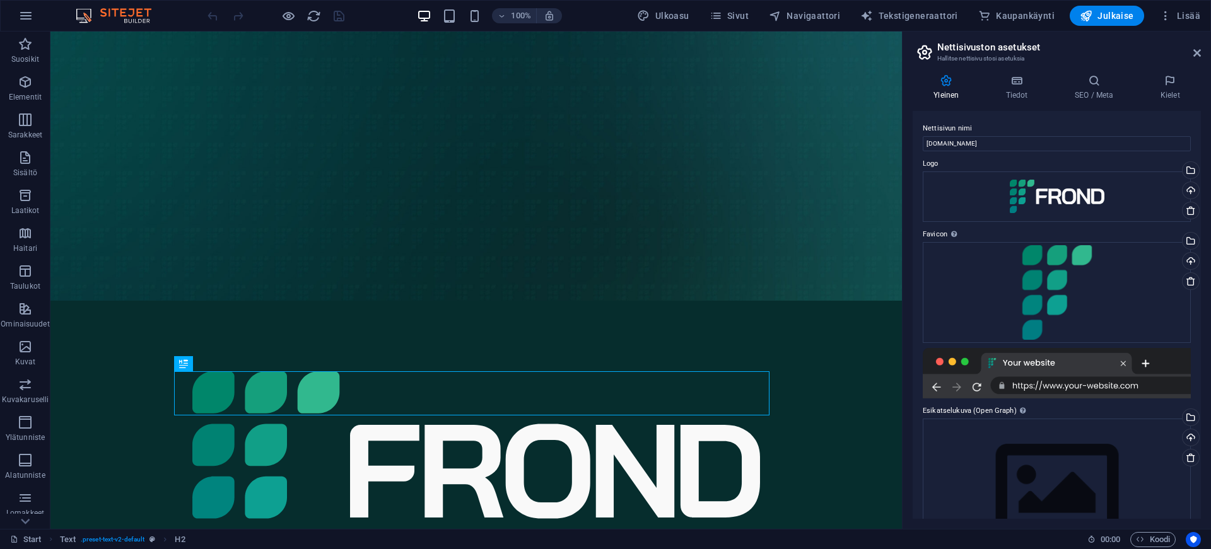
click at [1009, 64] on div "Yleinen Tiedot SEO / Meta Kielet Nettisivun nimi [DOMAIN_NAME] Logo Vedä tiedos…" at bounding box center [1057, 296] width 308 height 465
click at [1014, 78] on icon at bounding box center [1017, 80] width 64 height 13
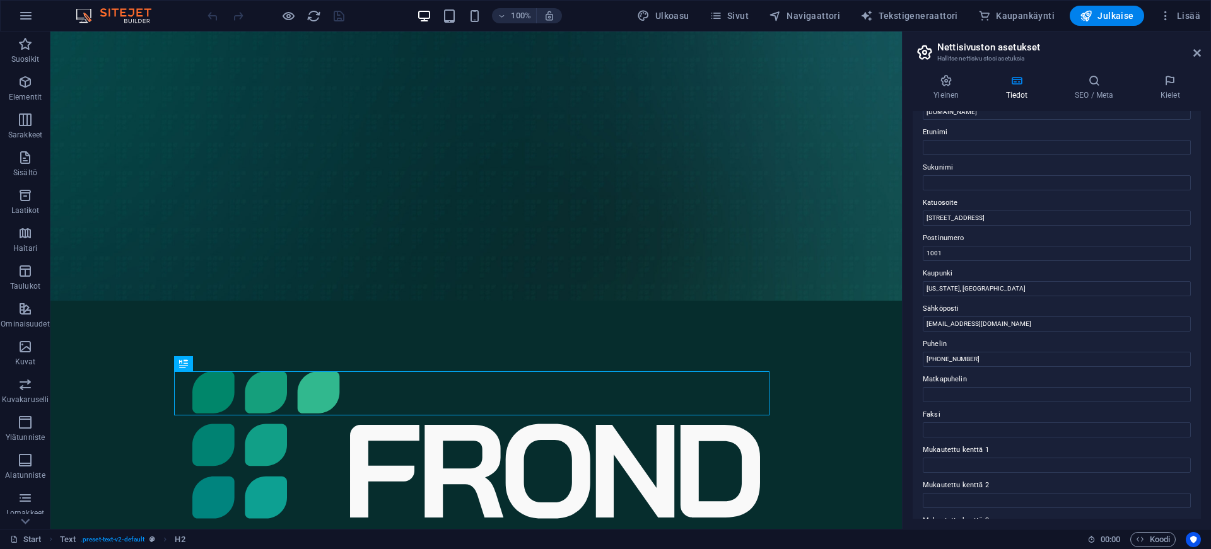
scroll to position [60, 0]
drag, startPoint x: 983, startPoint y: 215, endPoint x: 901, endPoint y: 211, distance: 82.1
click at [902, 211] on aside "Nettisivuston asetukset Hallitse nettisivustosi asetuksia Yleinen Tiedot SEO / …" at bounding box center [1056, 281] width 309 height 498
type input "Lusikkatie 3 B"
click at [946, 254] on input "1001" at bounding box center [1057, 250] width 268 height 15
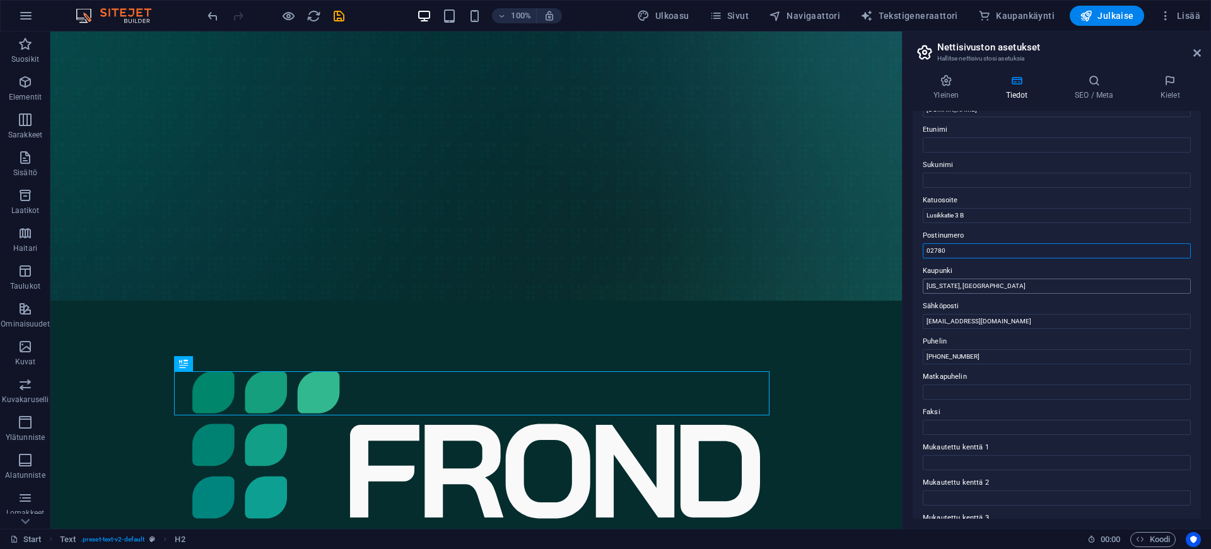
type input "02780"
click at [954, 284] on input "[US_STATE], [GEOGRAPHIC_DATA]" at bounding box center [1057, 286] width 268 height 15
type input "Espoo"
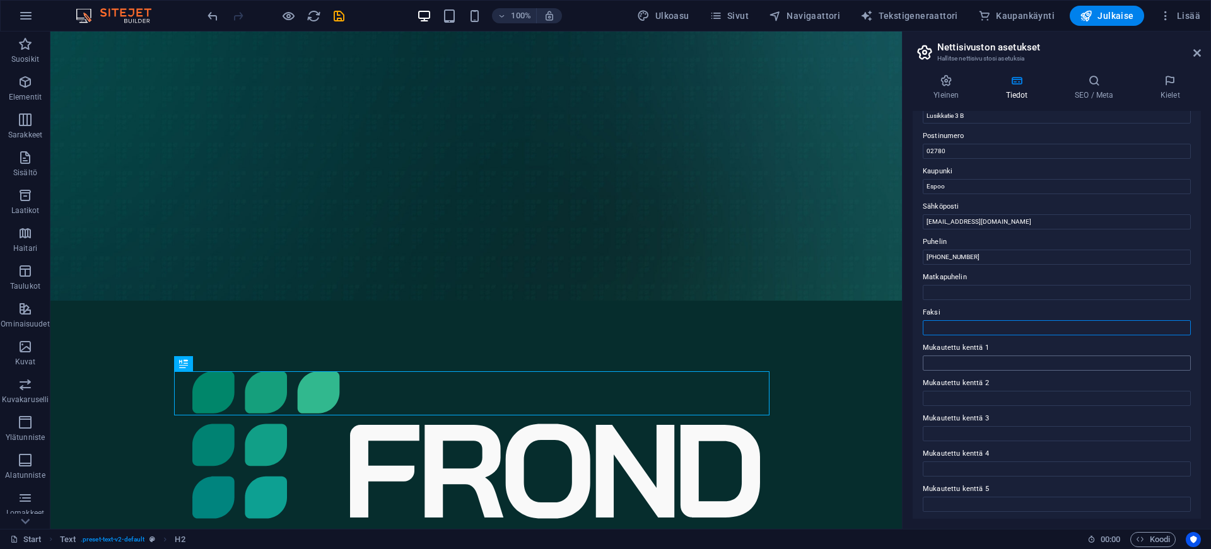
scroll to position [198, 0]
click at [1115, 23] on button "Julkaise" at bounding box center [1107, 16] width 74 height 20
